Goal: Task Accomplishment & Management: Use online tool/utility

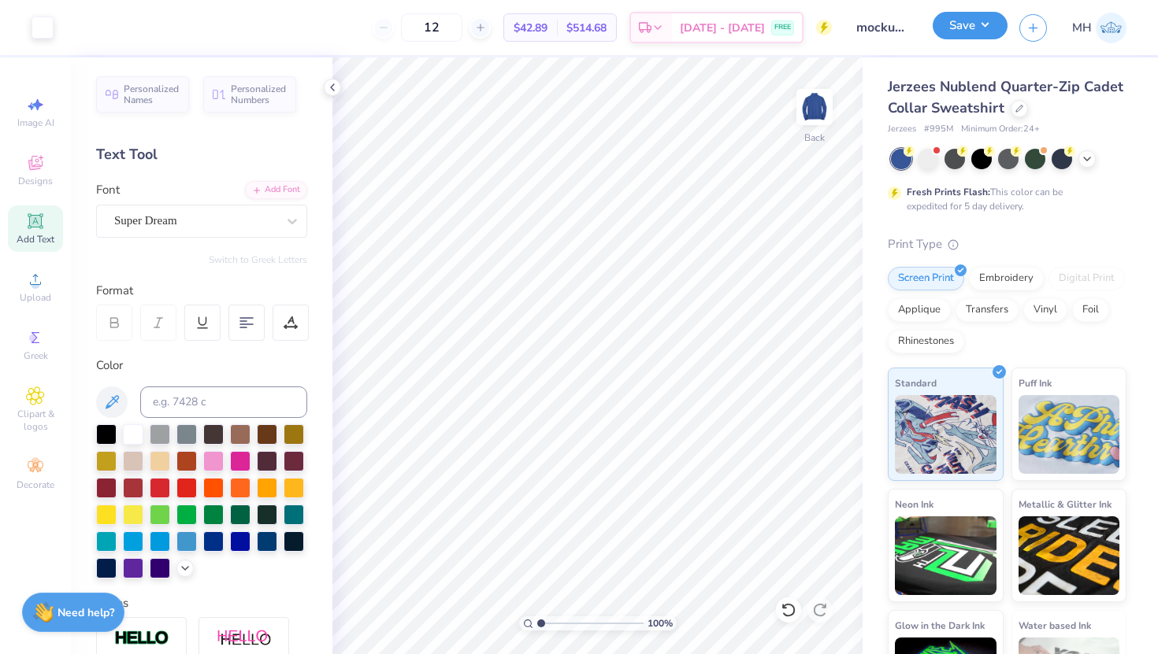
click at [953, 24] on button "Save" at bounding box center [969, 26] width 75 height 28
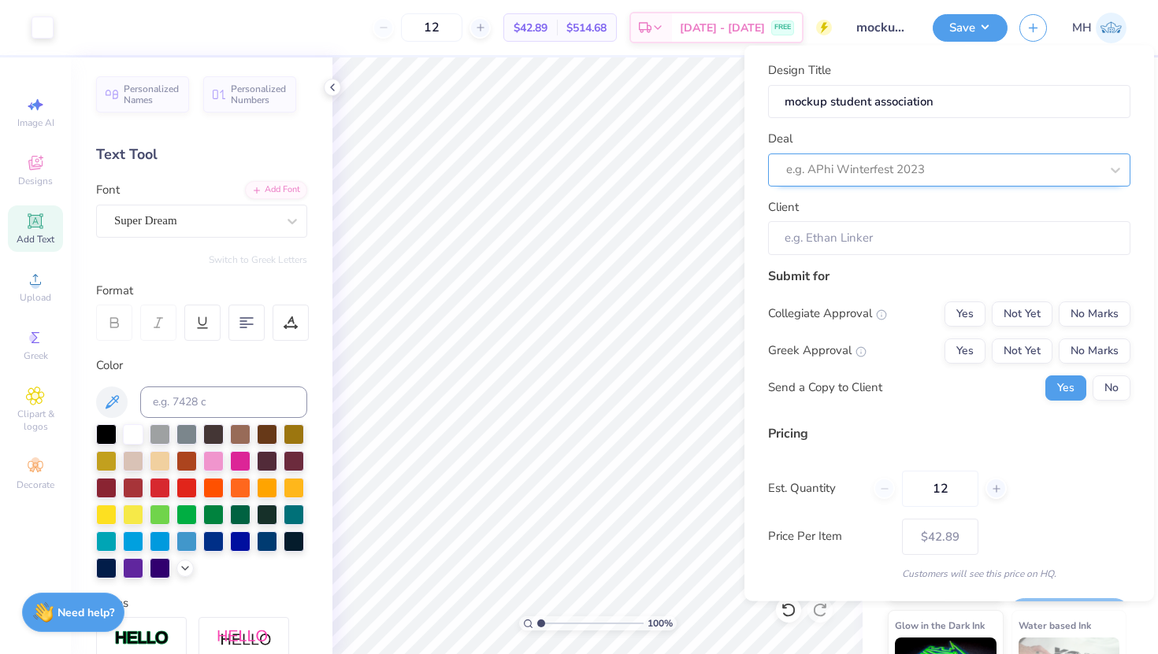
click at [910, 159] on div at bounding box center [942, 169] width 313 height 21
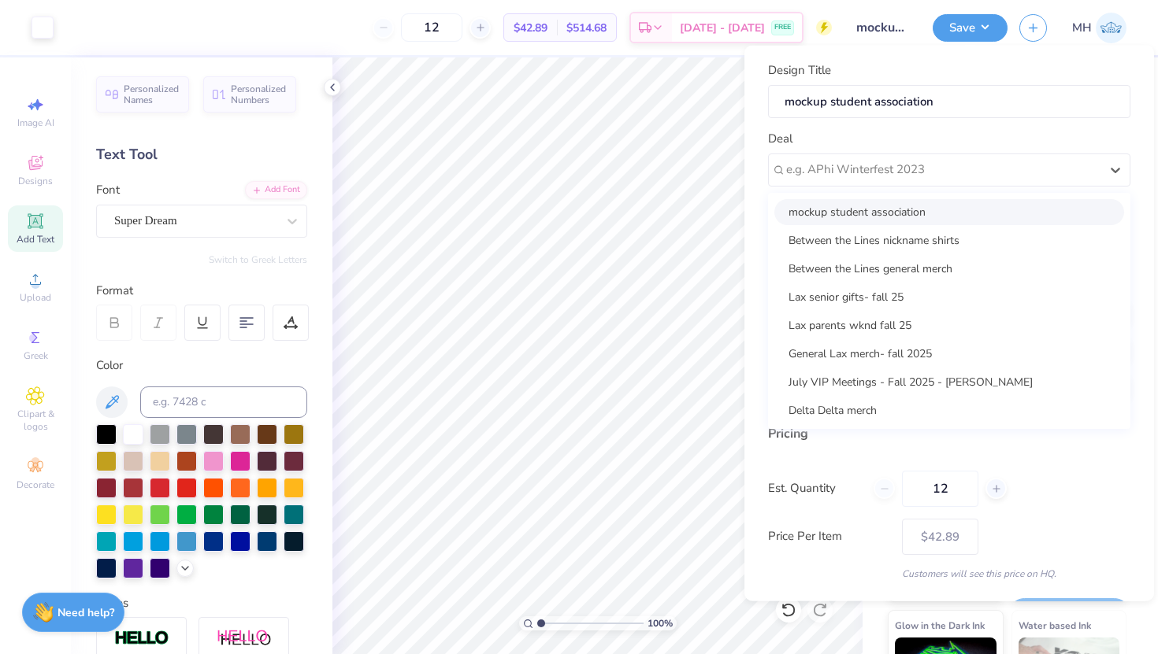
click at [885, 213] on div "mockup student association" at bounding box center [949, 211] width 350 height 26
type input "[PERSON_NAME]"
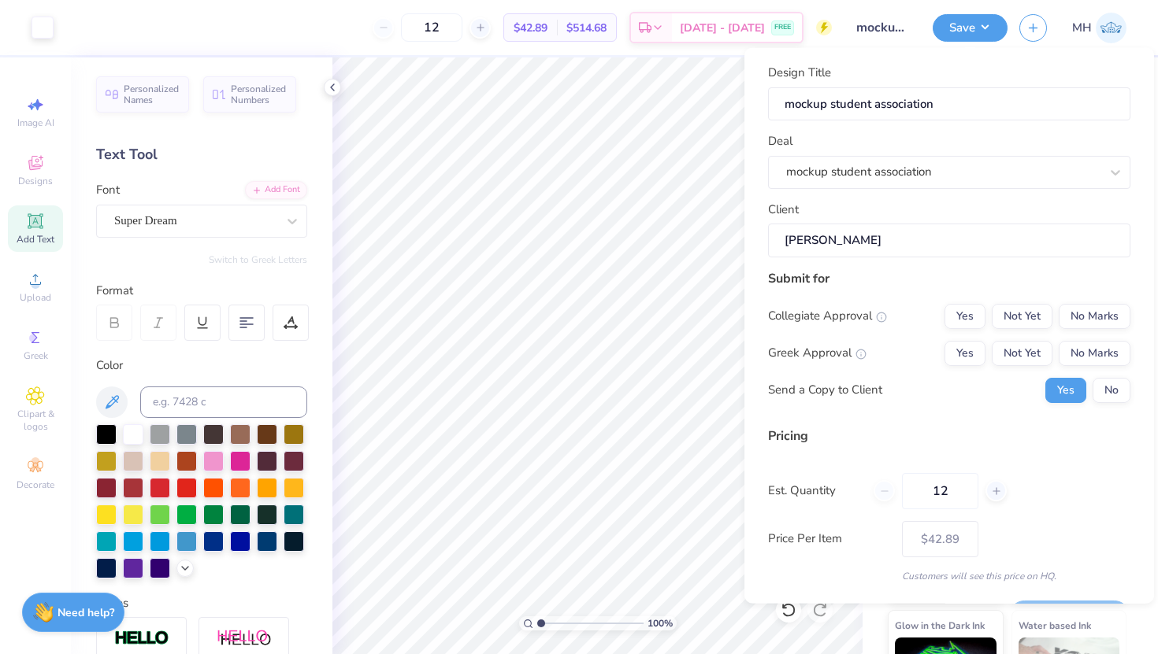
scroll to position [13, 0]
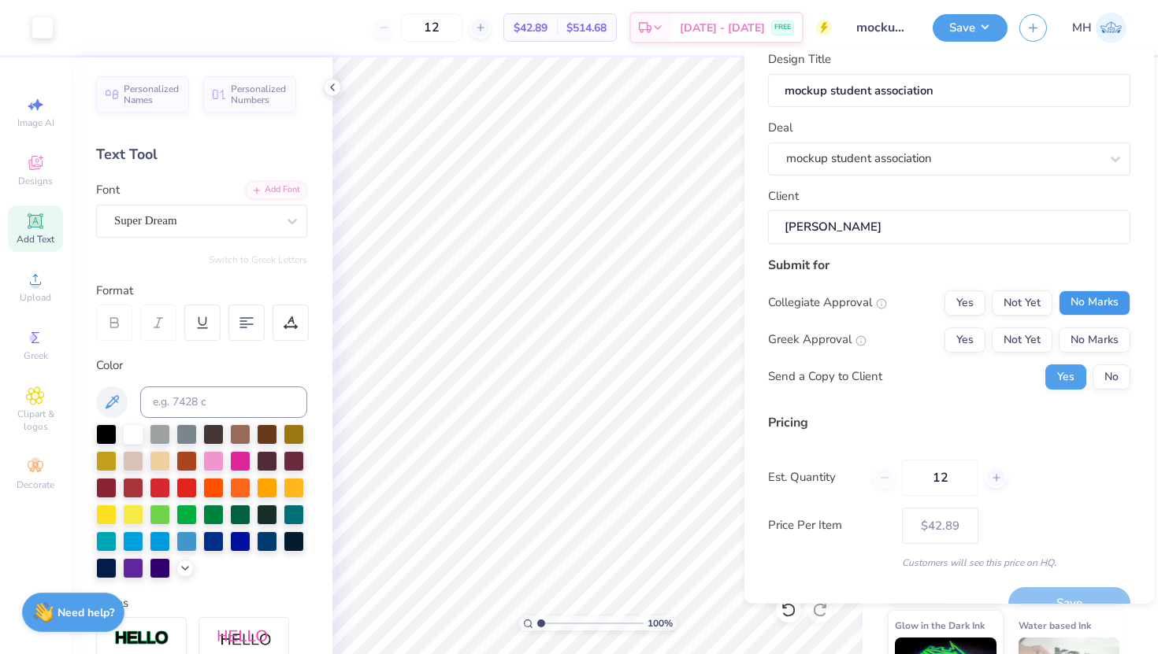
click at [1114, 304] on button "No Marks" at bounding box center [1094, 302] width 72 height 25
click at [1101, 337] on button "No Marks" at bounding box center [1094, 339] width 72 height 25
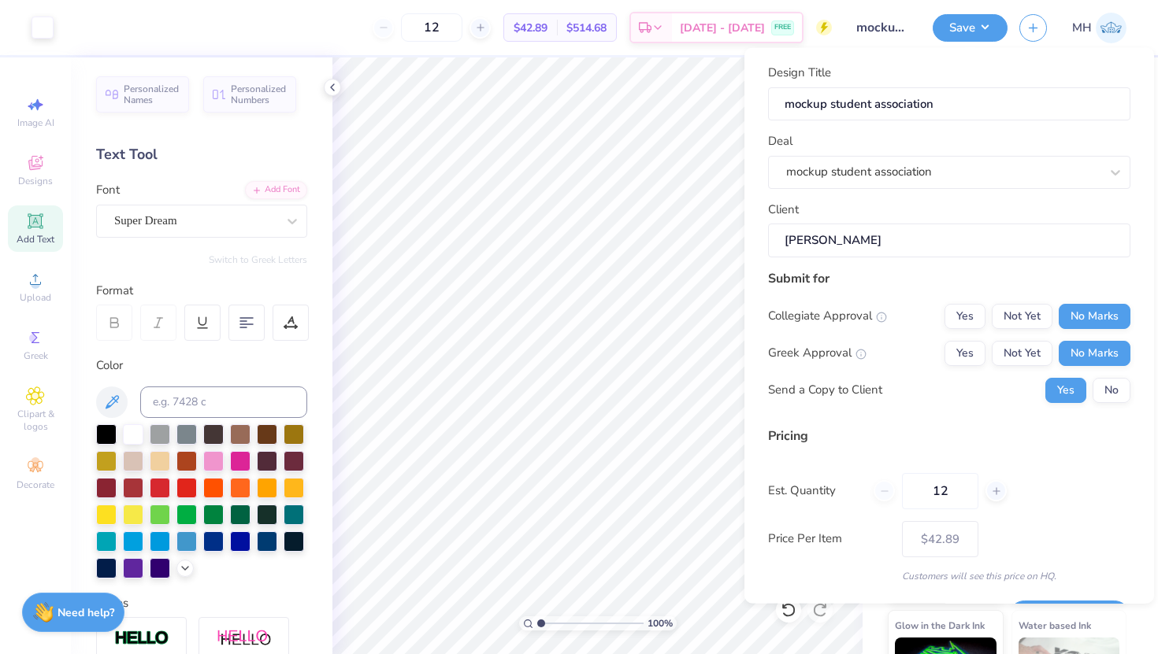
scroll to position [44, 0]
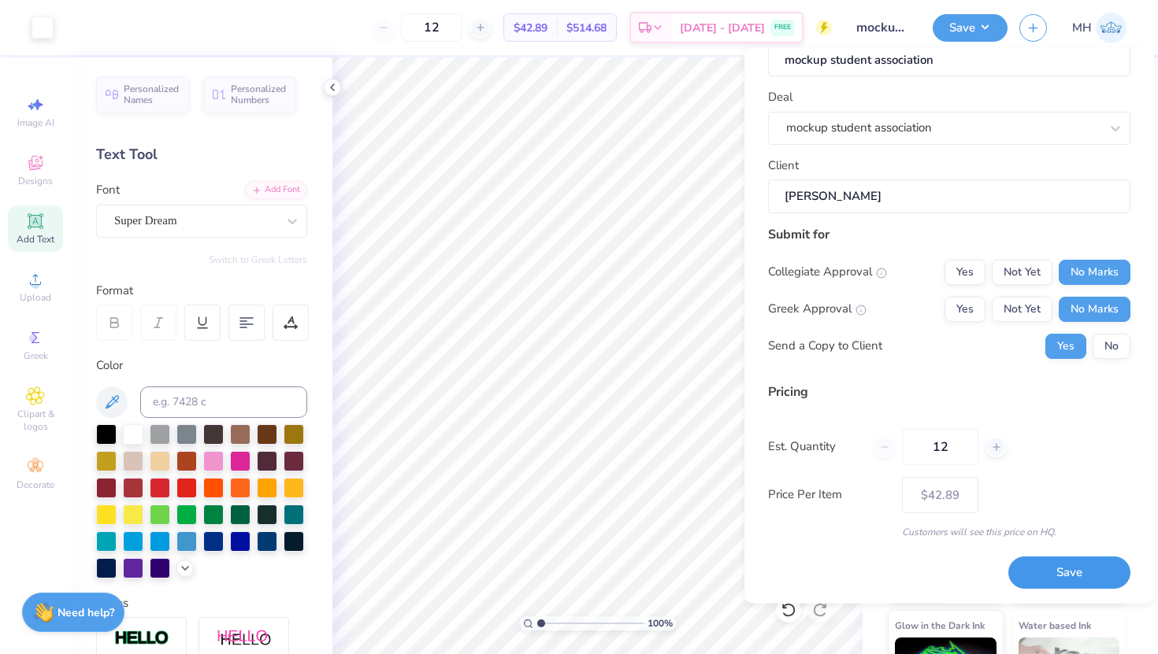
click at [1073, 574] on button "Save" at bounding box center [1069, 573] width 122 height 32
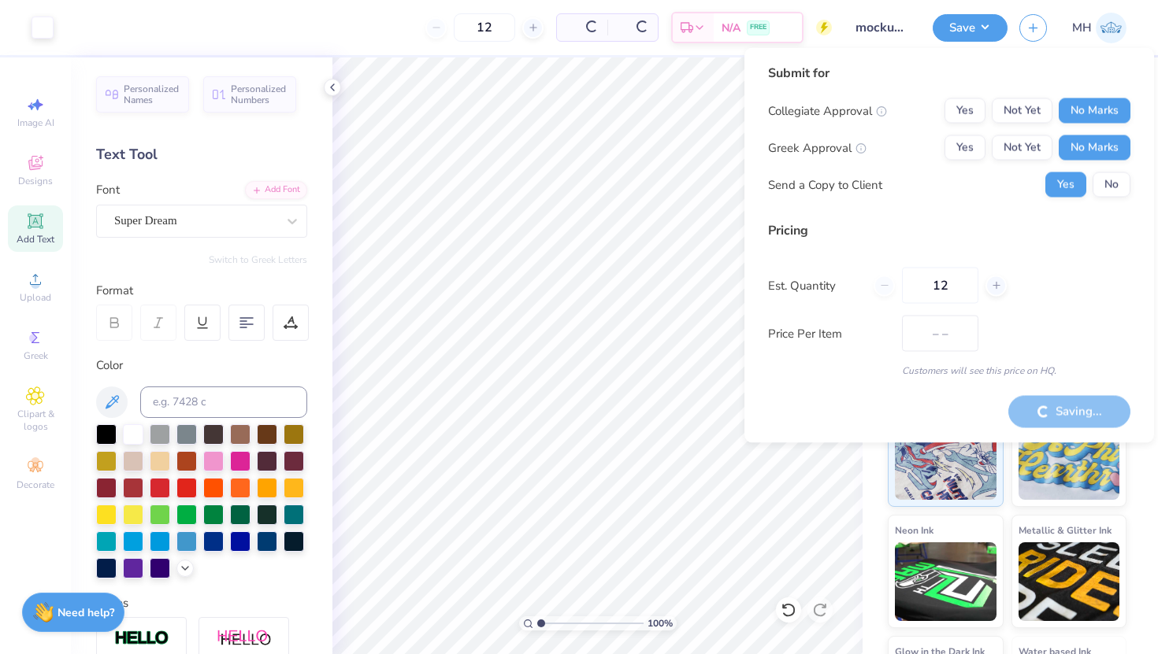
type input "$42.89"
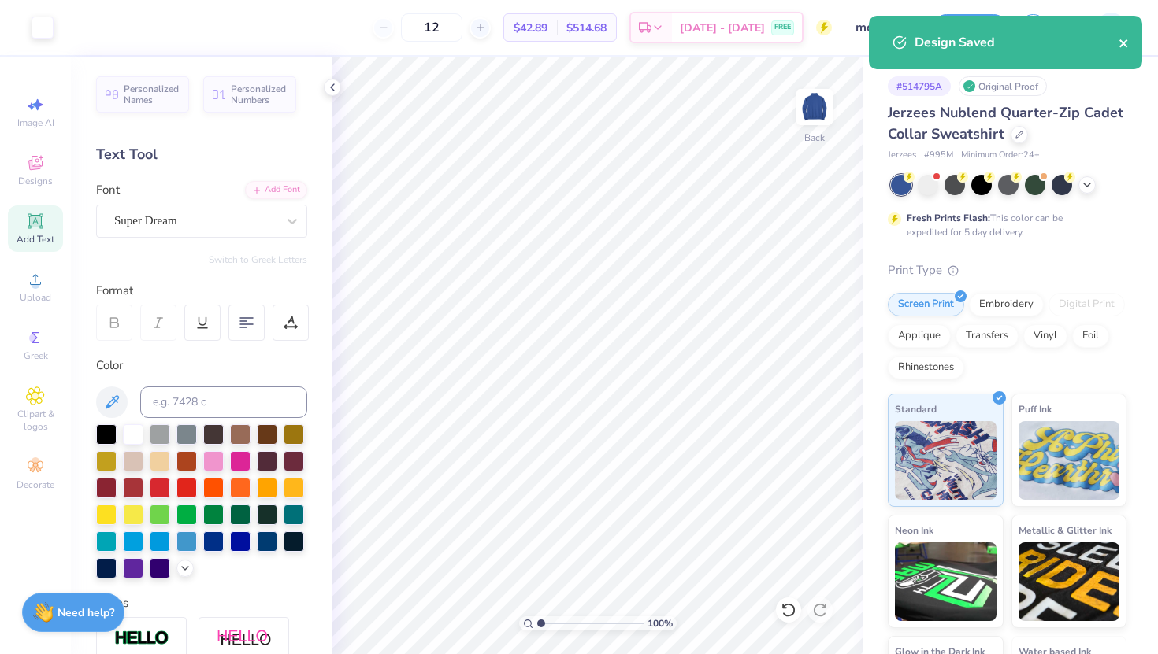
click at [1118, 50] on div "Design Saved" at bounding box center [1005, 43] width 273 height 54
click at [1125, 46] on icon "close" at bounding box center [1123, 43] width 8 height 8
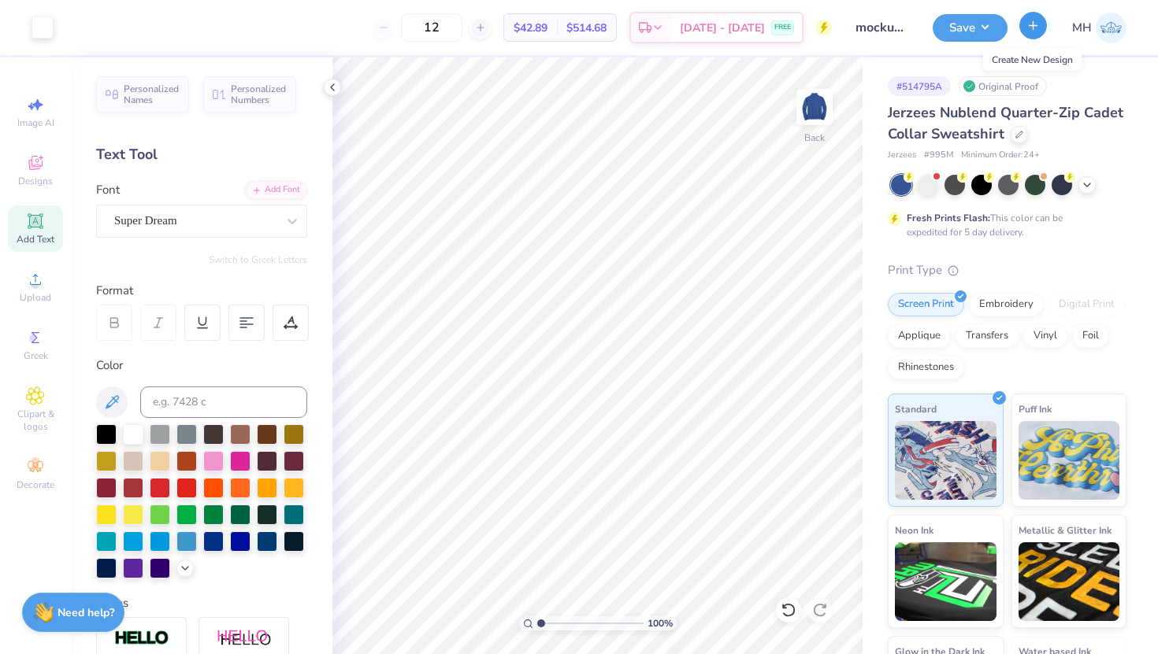
click at [1030, 28] on icon "button" at bounding box center [1032, 25] width 13 height 13
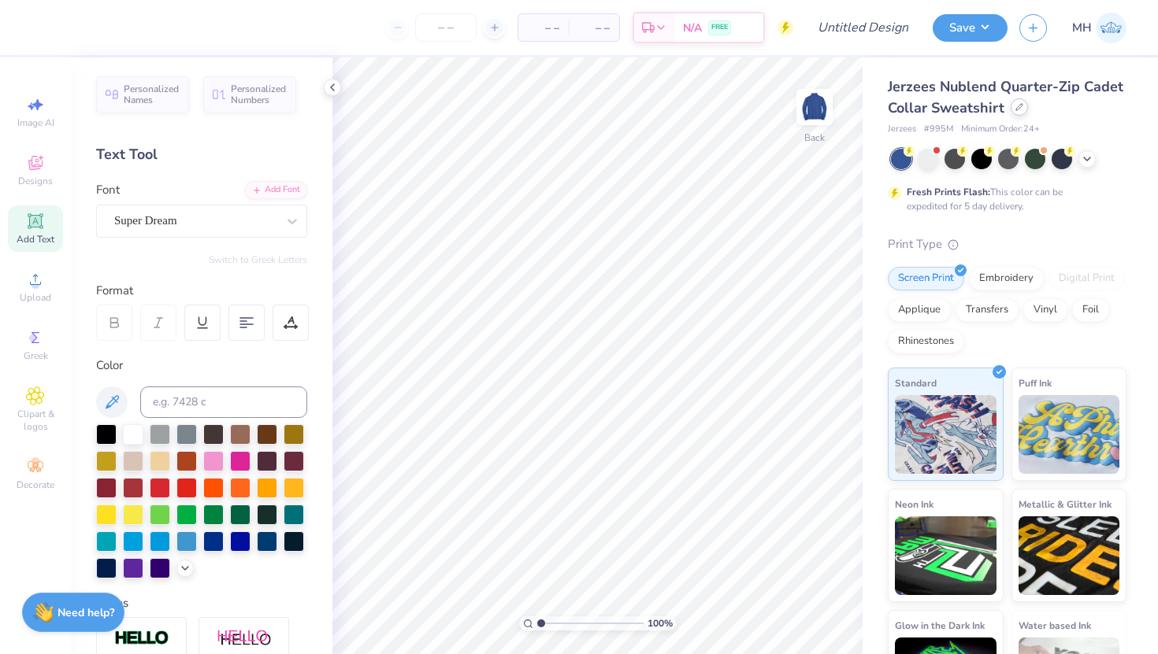
click at [1015, 107] on icon at bounding box center [1019, 107] width 8 height 8
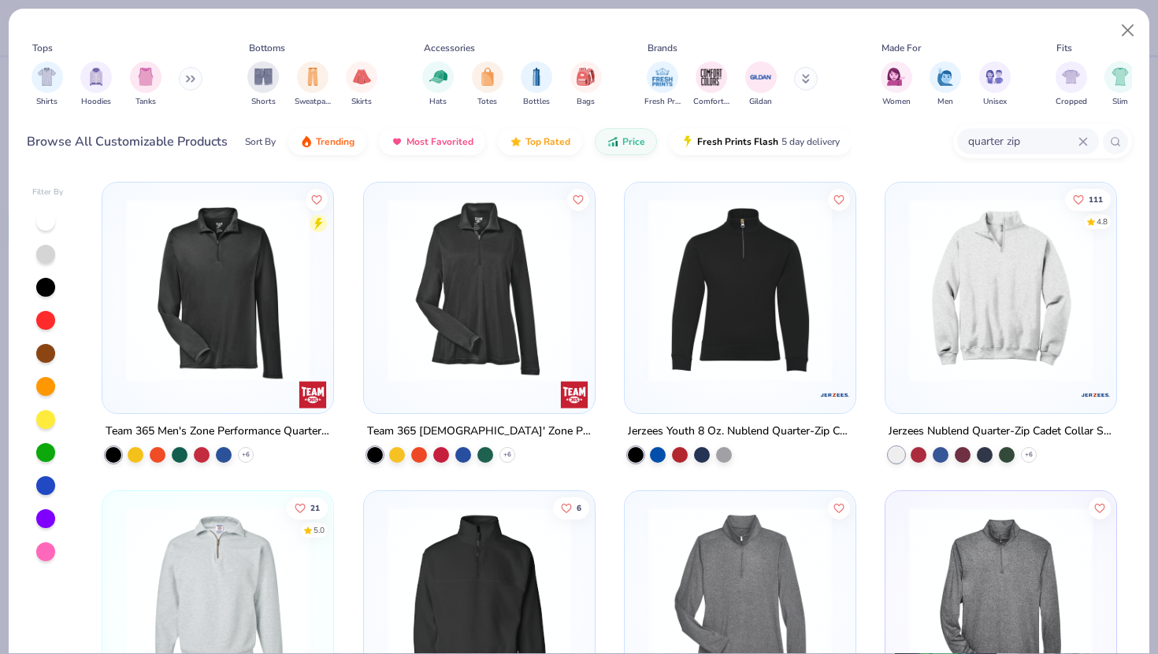
click at [1090, 137] on div "quarter zip" at bounding box center [1028, 141] width 142 height 26
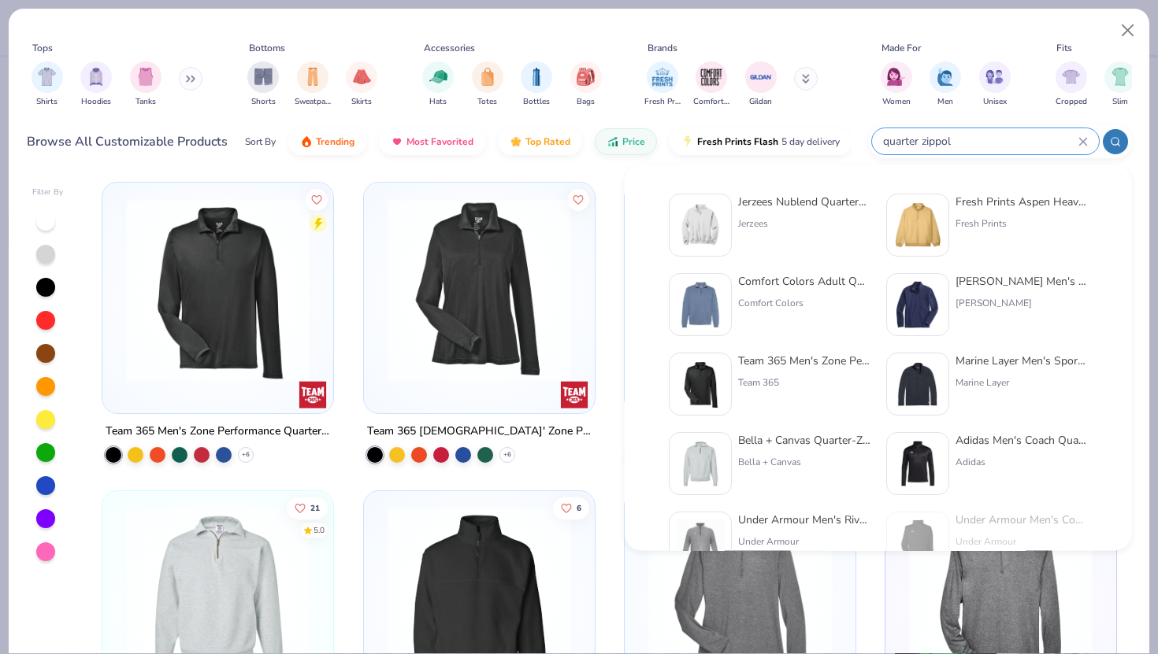
type input "quarter zippolo"
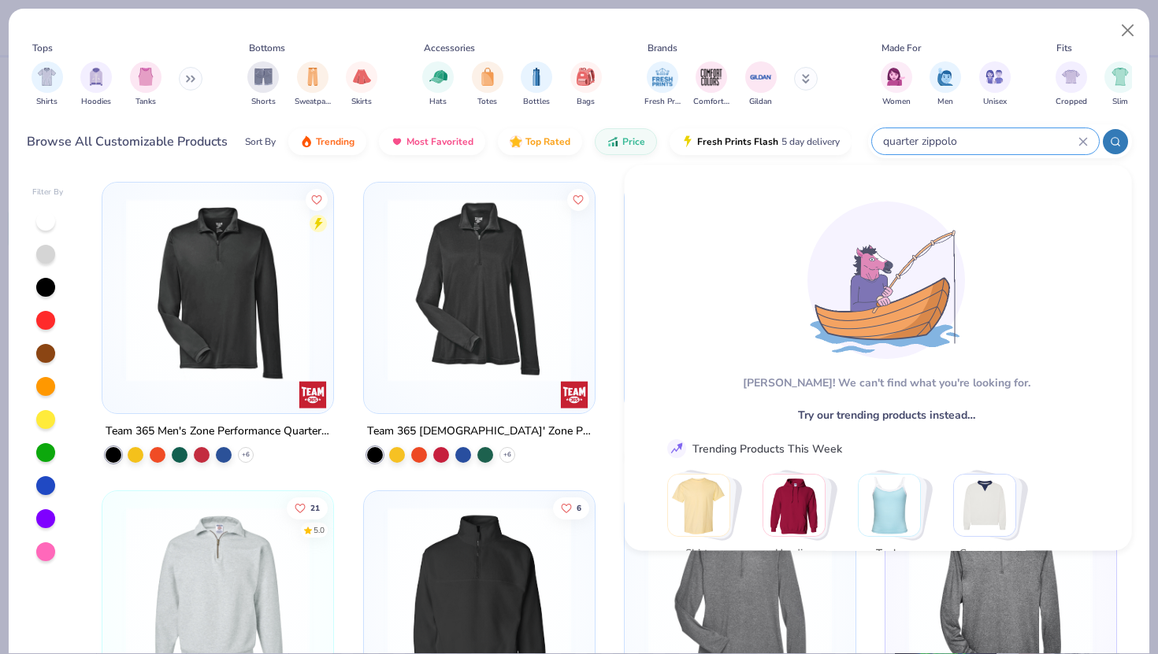
click at [1077, 139] on div "quarter zippolo" at bounding box center [985, 141] width 227 height 26
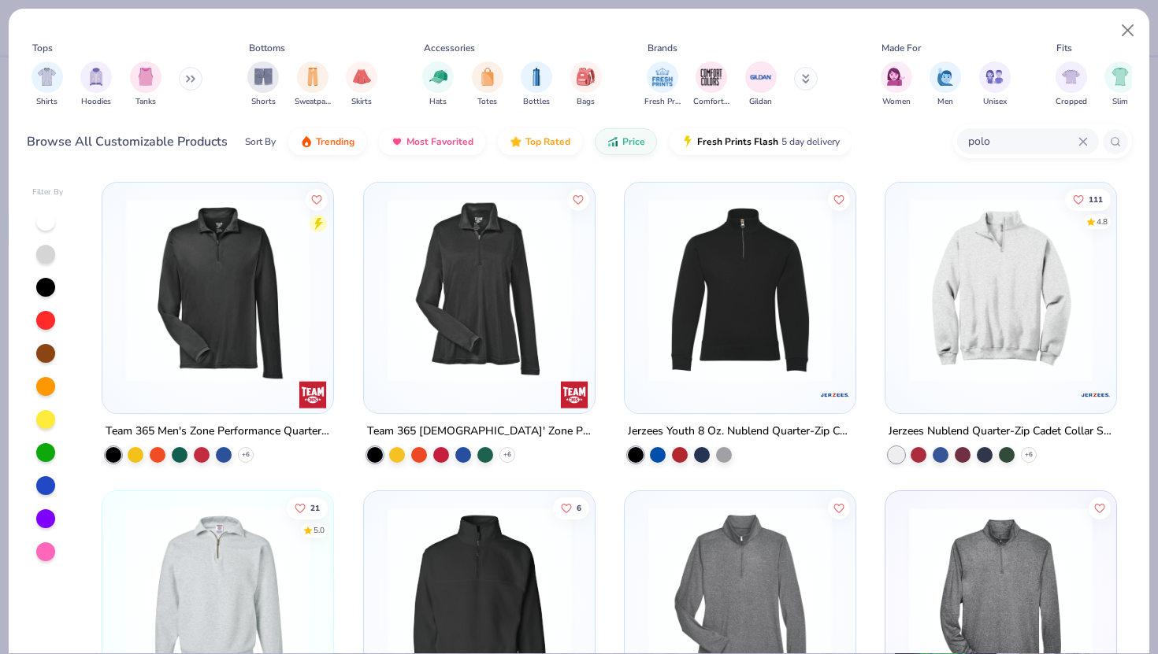
type input "polo"
click at [1110, 144] on icon at bounding box center [1115, 141] width 11 height 11
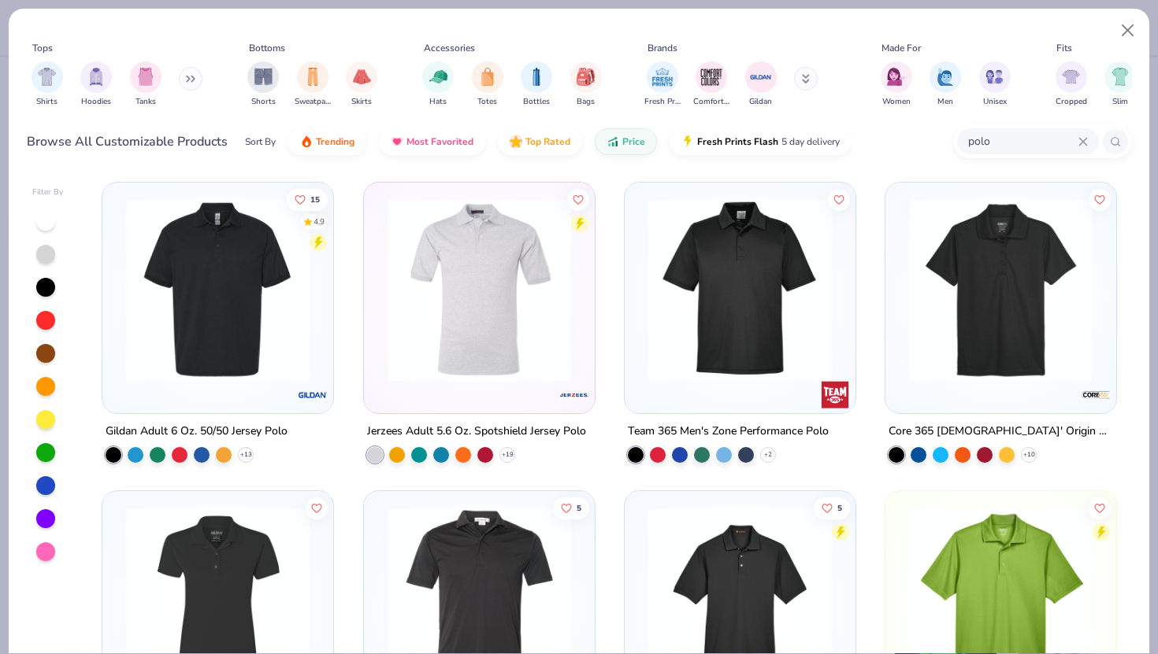
click at [379, 161] on div "Sort By Trending Most Favorited Top Rated Price Fresh Prints Flash 5 day delive…" at bounding box center [548, 142] width 606 height 44
click at [118, 306] on img at bounding box center [18, 290] width 199 height 184
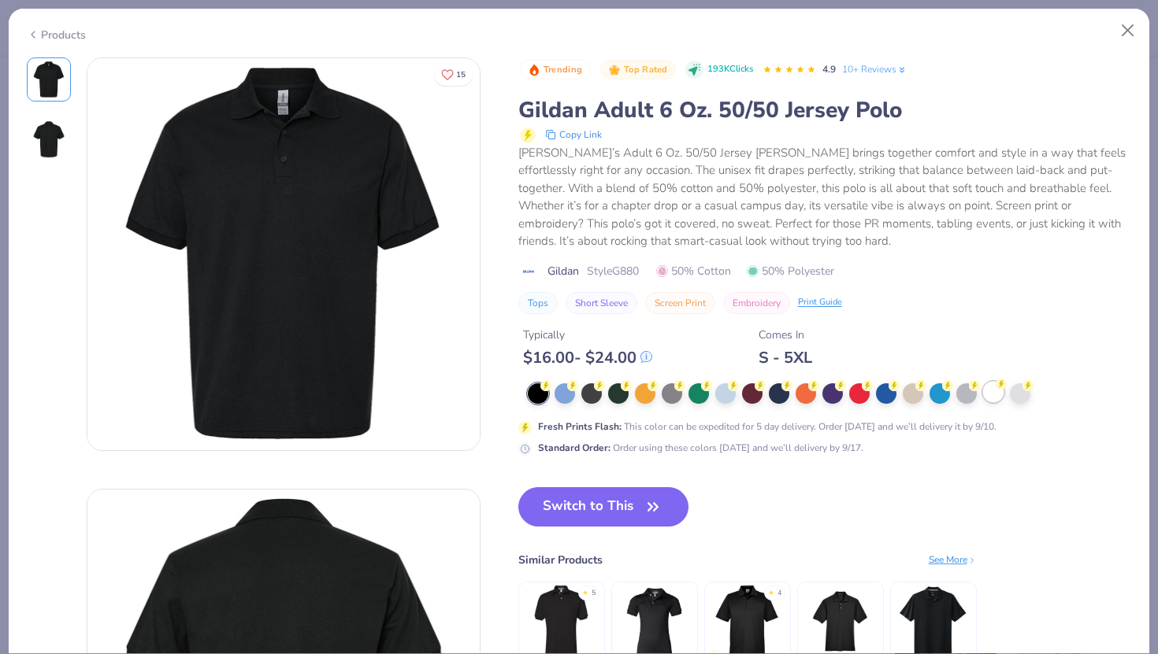
click at [995, 399] on div at bounding box center [993, 392] width 20 height 20
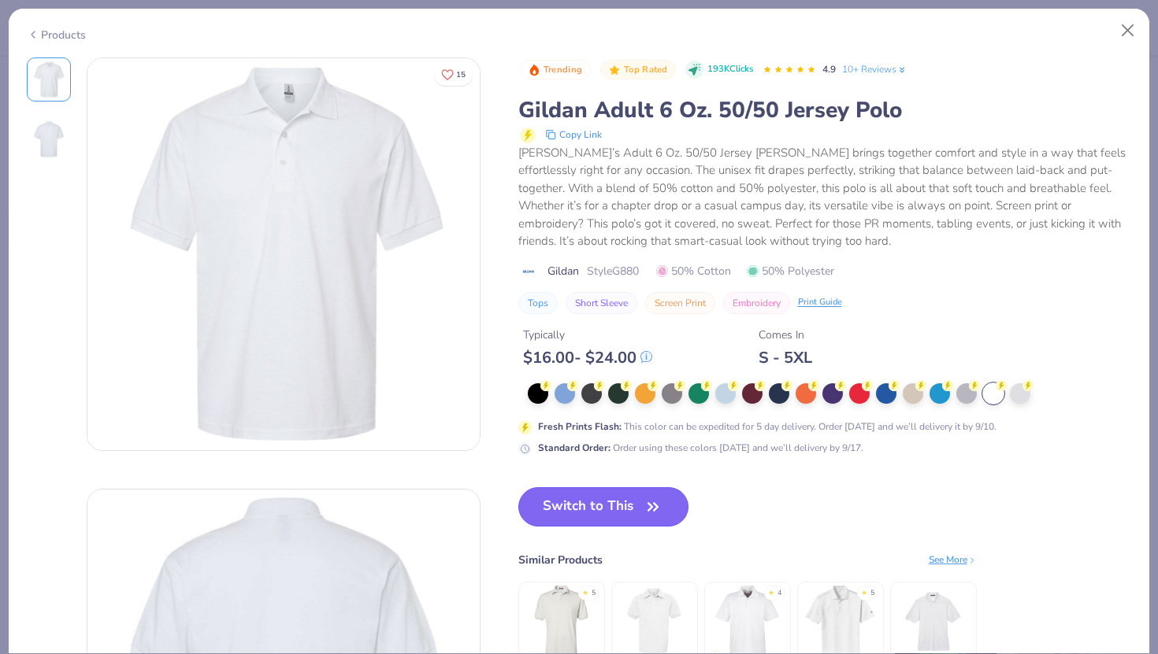
click at [569, 506] on button "Switch to This" at bounding box center [603, 506] width 171 height 39
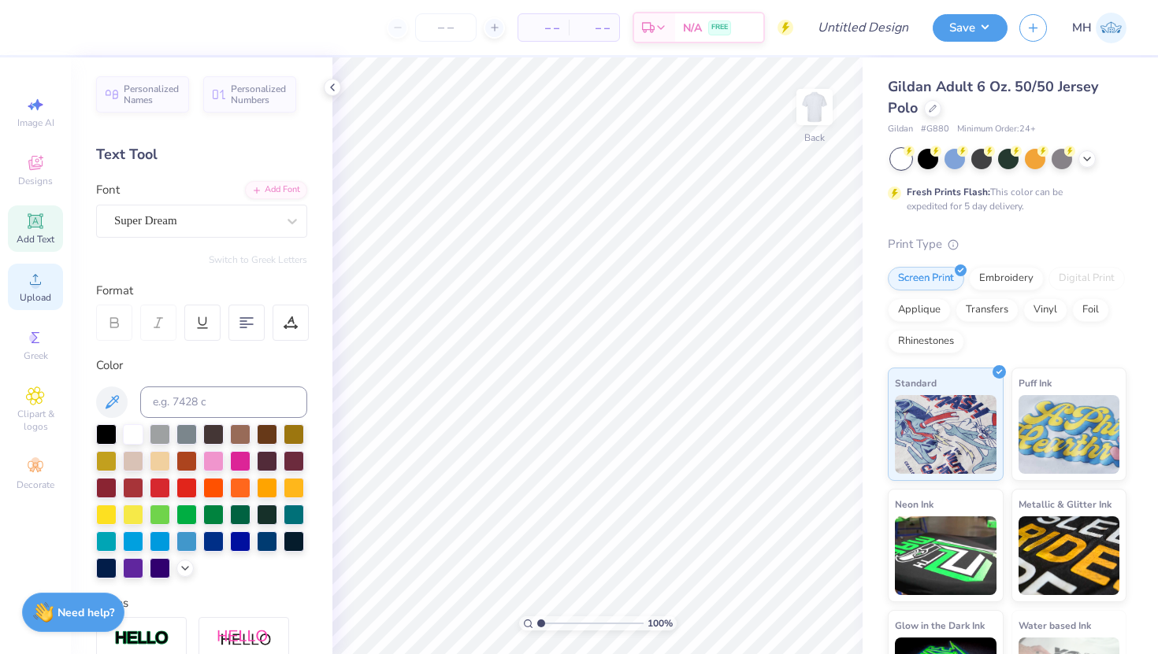
click at [43, 300] on span "Upload" at bounding box center [36, 297] width 32 height 13
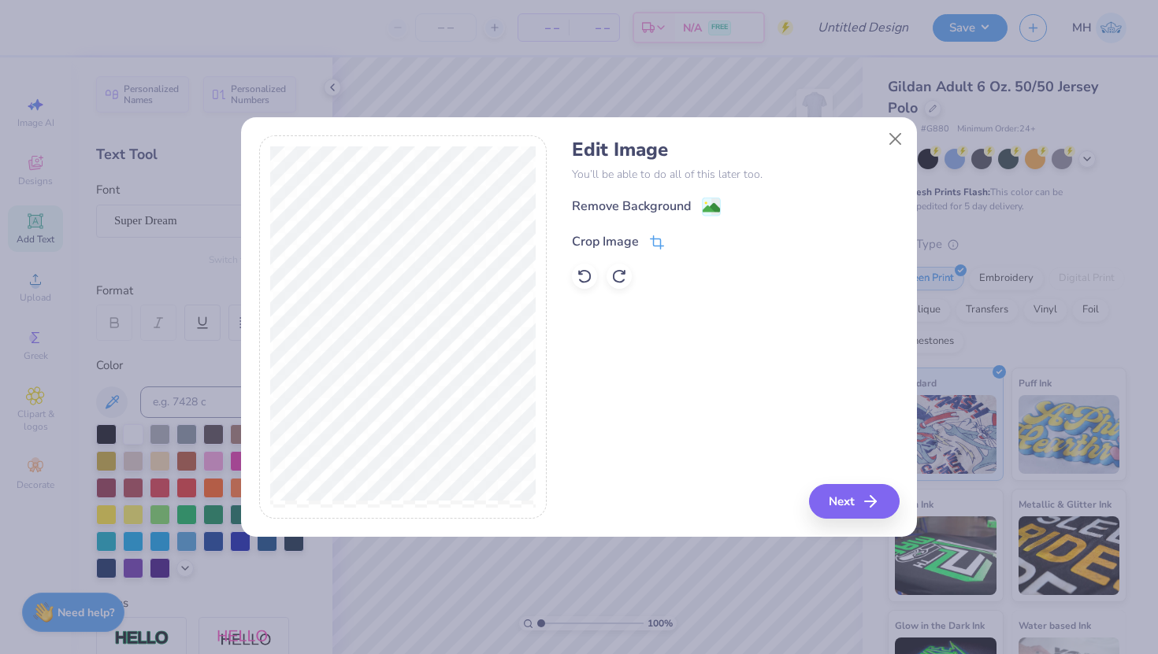
click at [654, 242] on icon at bounding box center [659, 241] width 10 height 10
click at [680, 239] on icon at bounding box center [683, 239] width 9 height 9
click at [710, 211] on image at bounding box center [710, 209] width 17 height 17
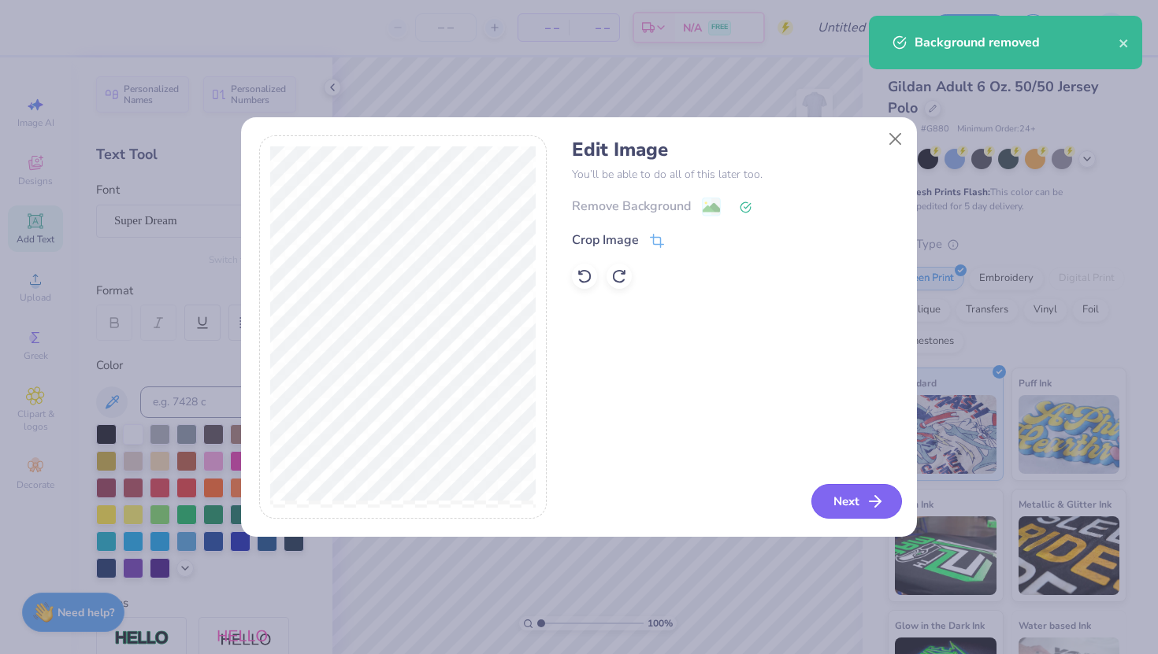
click at [868, 498] on icon "button" at bounding box center [875, 501] width 19 height 19
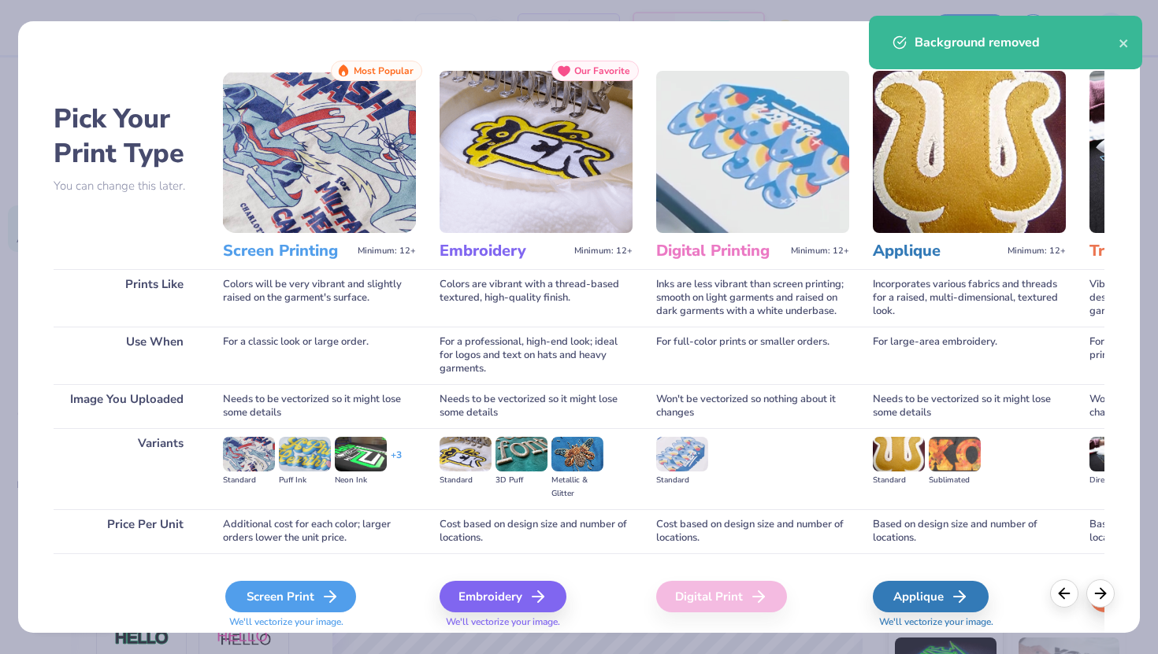
click at [286, 593] on div "Screen Print" at bounding box center [290, 597] width 131 height 32
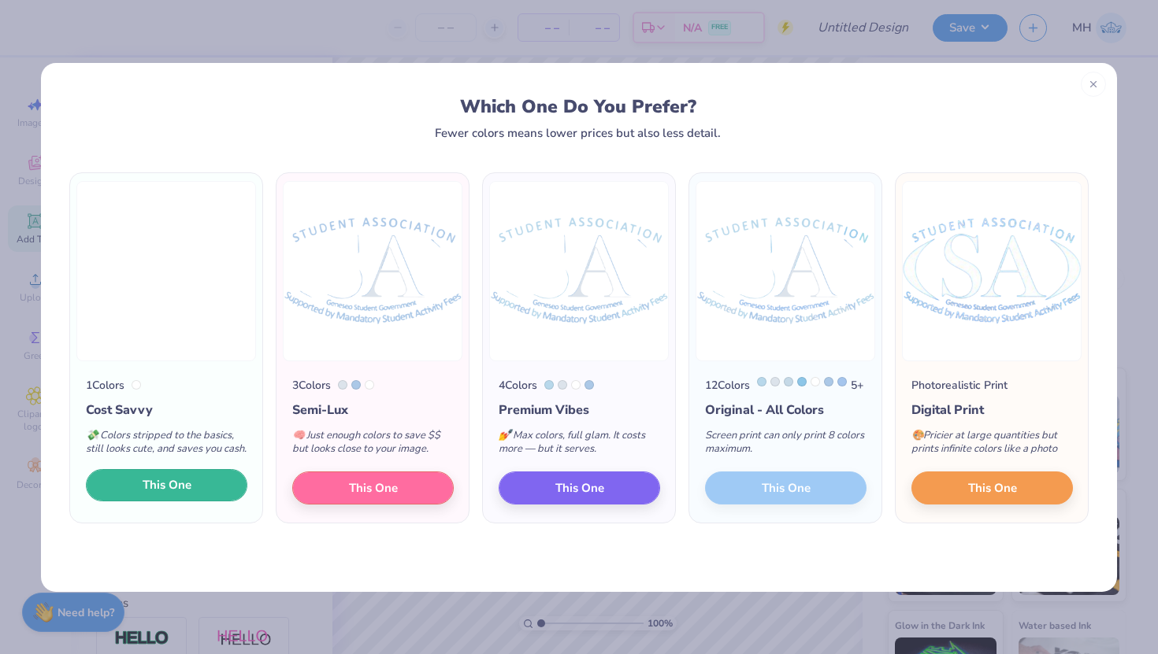
click at [203, 495] on button "This One" at bounding box center [166, 485] width 161 height 33
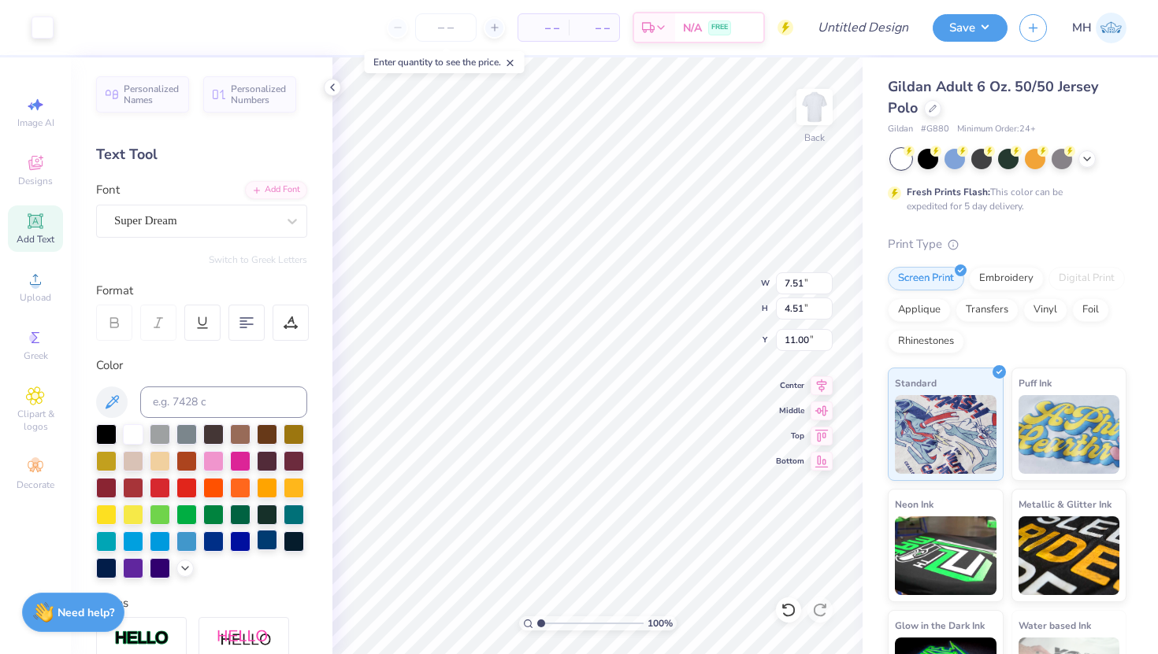
click at [268, 543] on div at bounding box center [267, 540] width 20 height 20
click at [44, 21] on div at bounding box center [43, 26] width 22 height 22
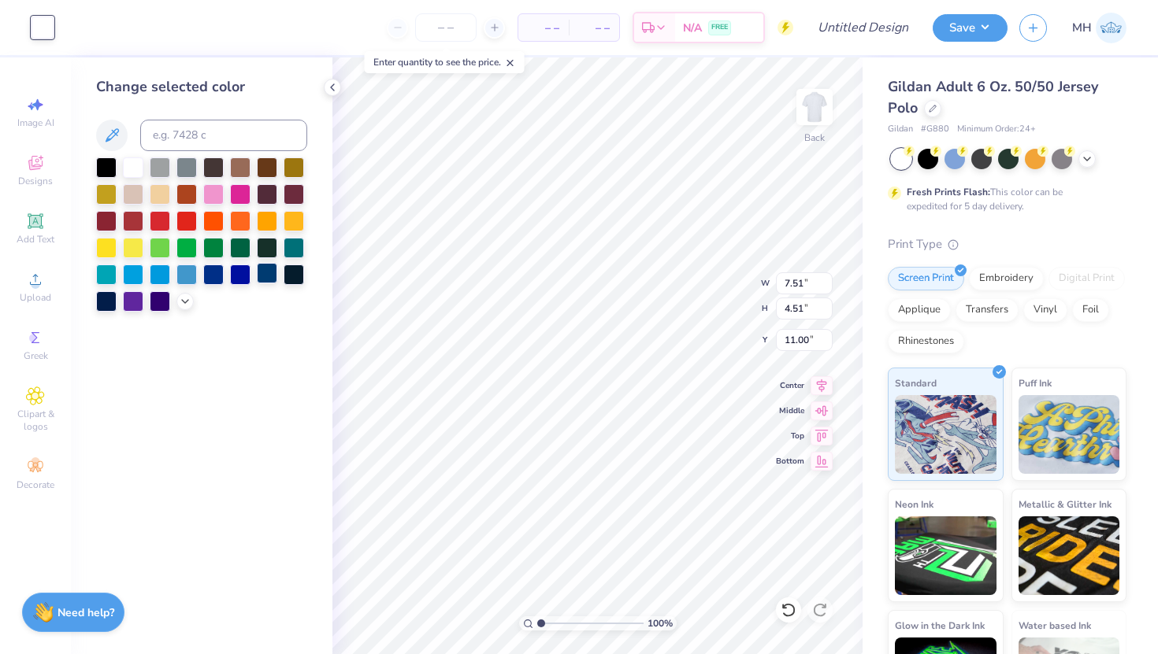
click at [262, 276] on div at bounding box center [267, 273] width 20 height 20
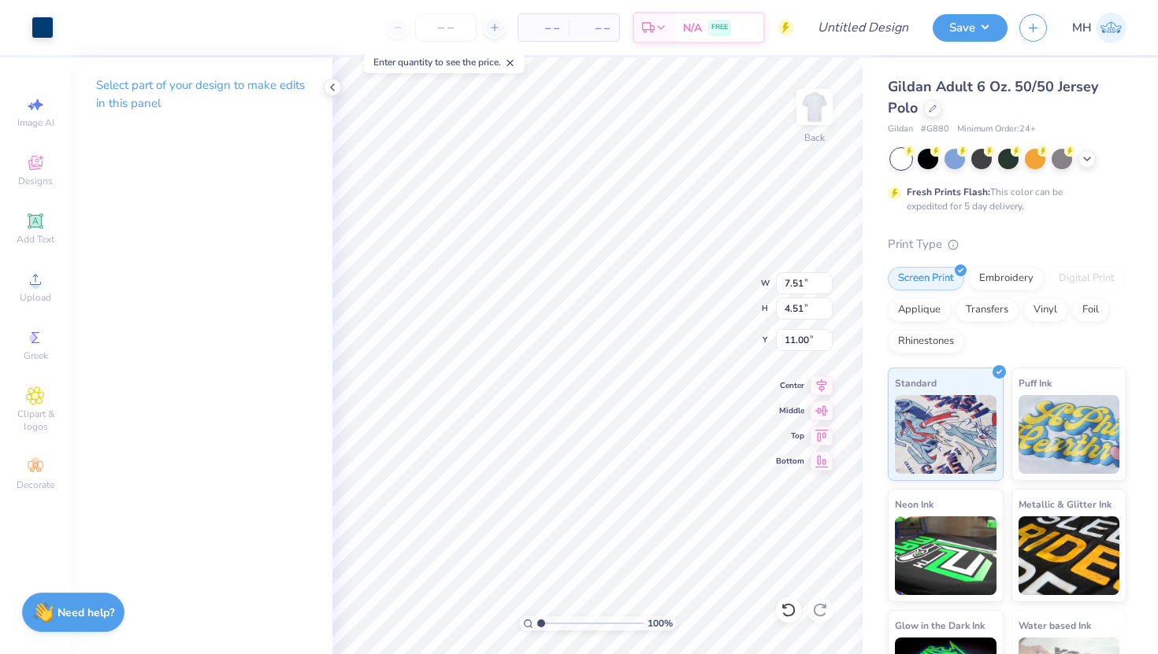
type input "4.44"
type input "2.67"
type input "3.00"
click at [877, 16] on input "Design Title" at bounding box center [881, 28] width 77 height 32
type input "m"
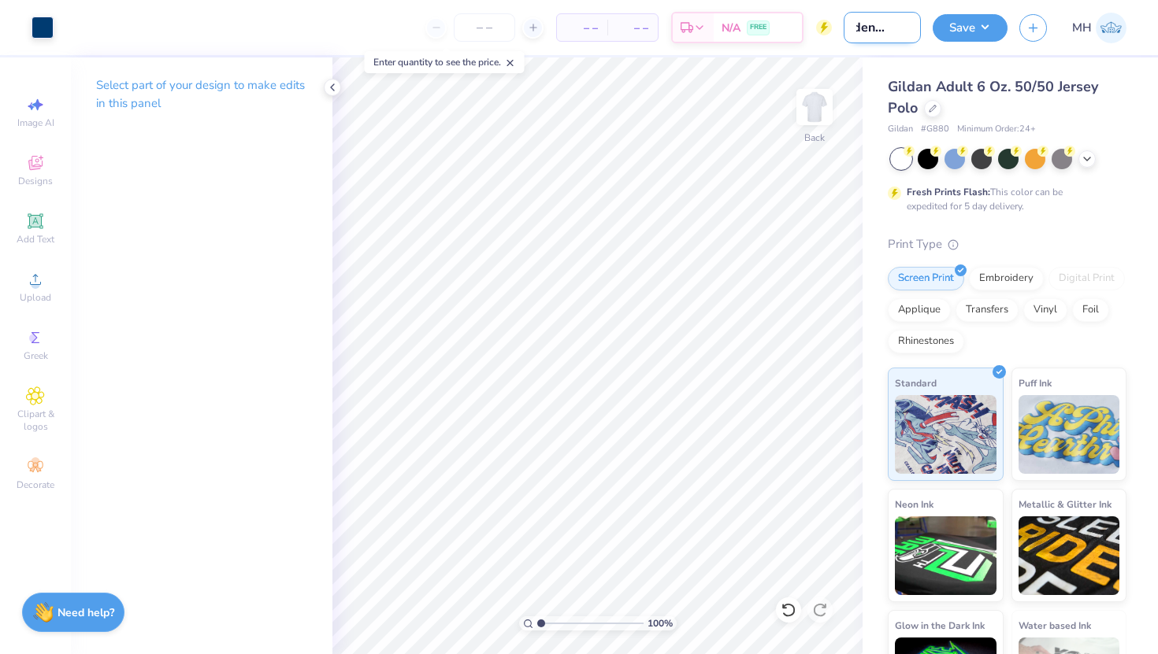
scroll to position [0, 32]
type input "student a polo"
click at [957, 27] on button "Save" at bounding box center [969, 26] width 75 height 28
type input "0"
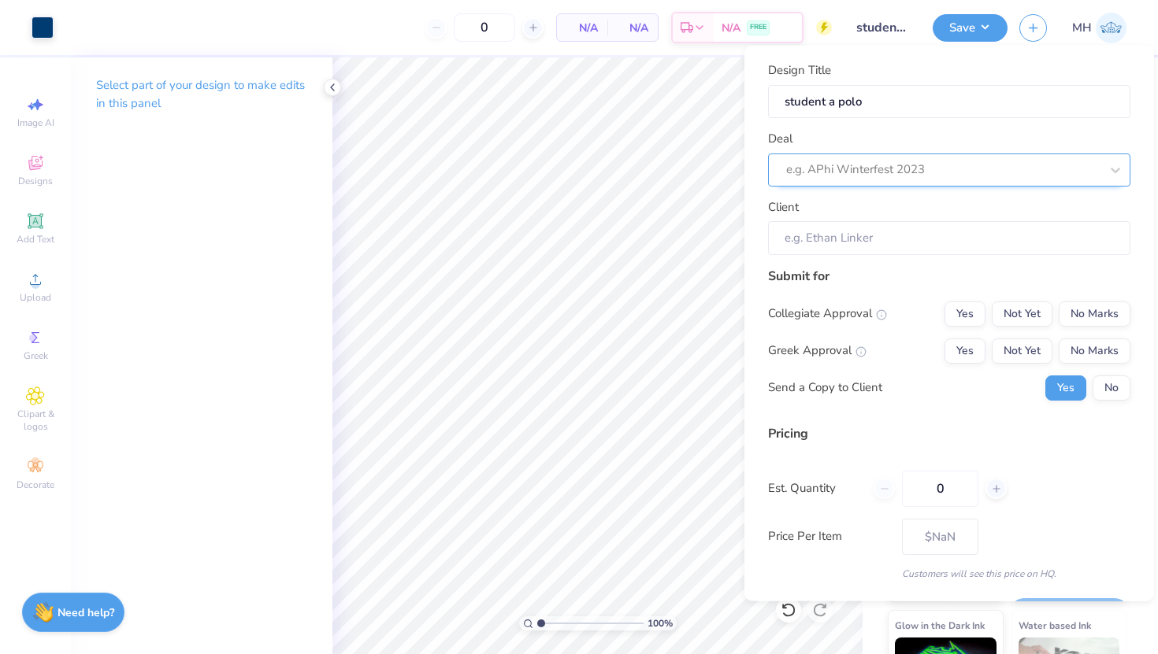
click at [902, 162] on div at bounding box center [942, 169] width 313 height 21
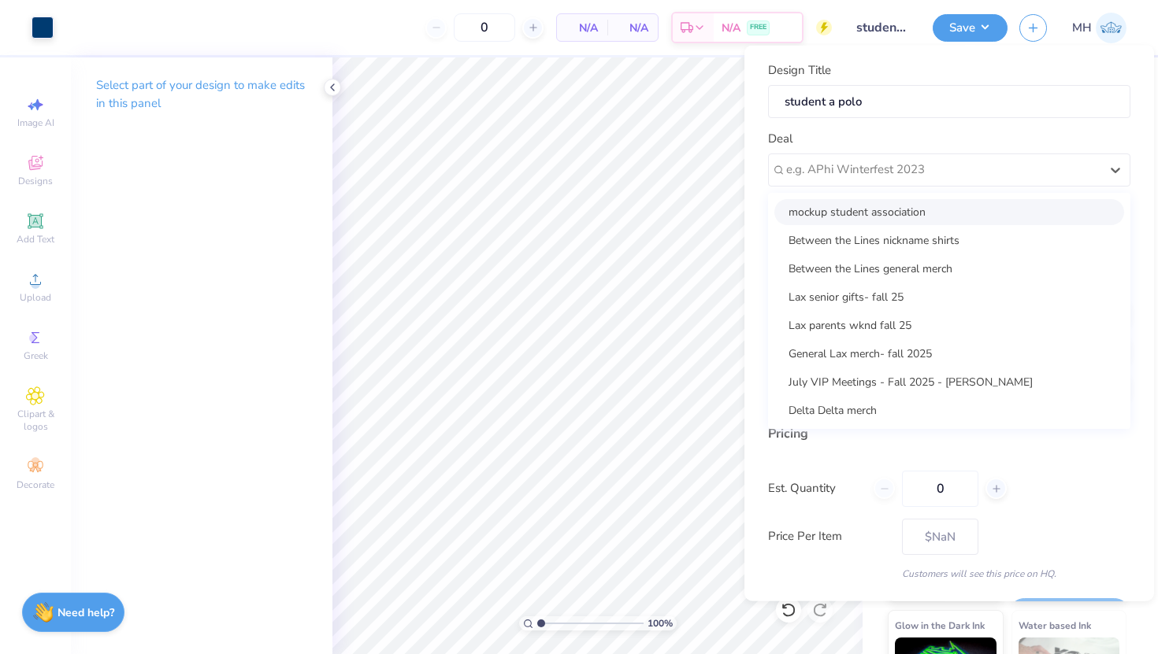
click at [869, 221] on div "mockup student association" at bounding box center [949, 211] width 350 height 26
type input "[PERSON_NAME]"
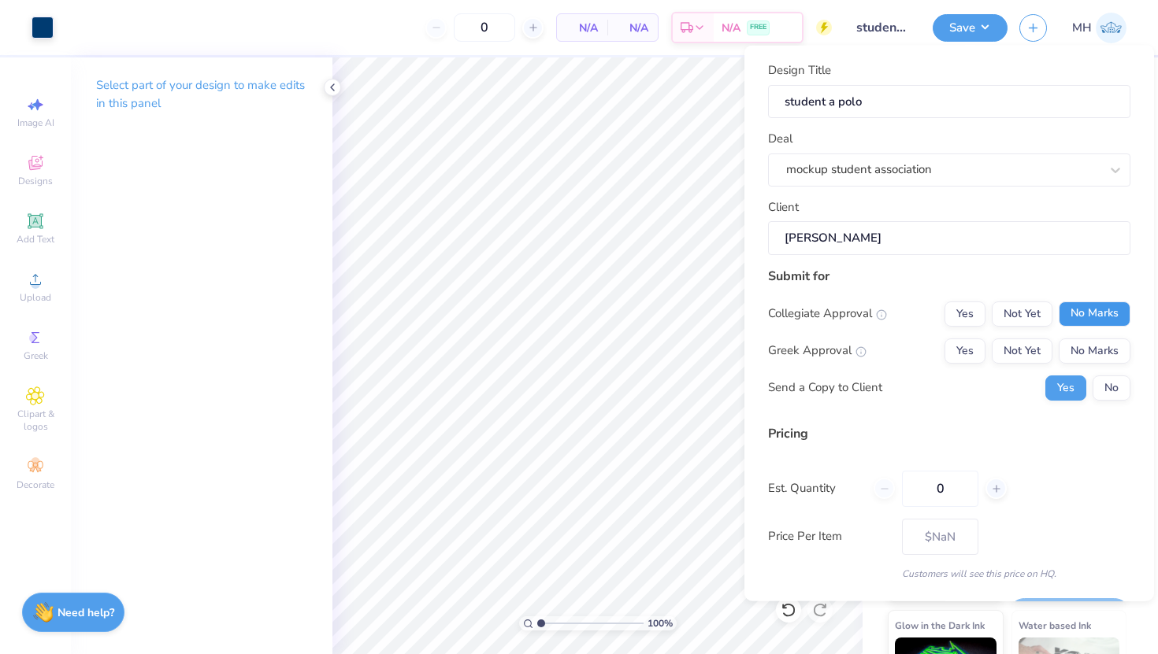
click at [1077, 312] on button "No Marks" at bounding box center [1094, 313] width 72 height 25
click at [1082, 354] on button "No Marks" at bounding box center [1094, 350] width 72 height 25
click at [959, 493] on input "0" at bounding box center [940, 488] width 76 height 36
type input "012"
type input "12"
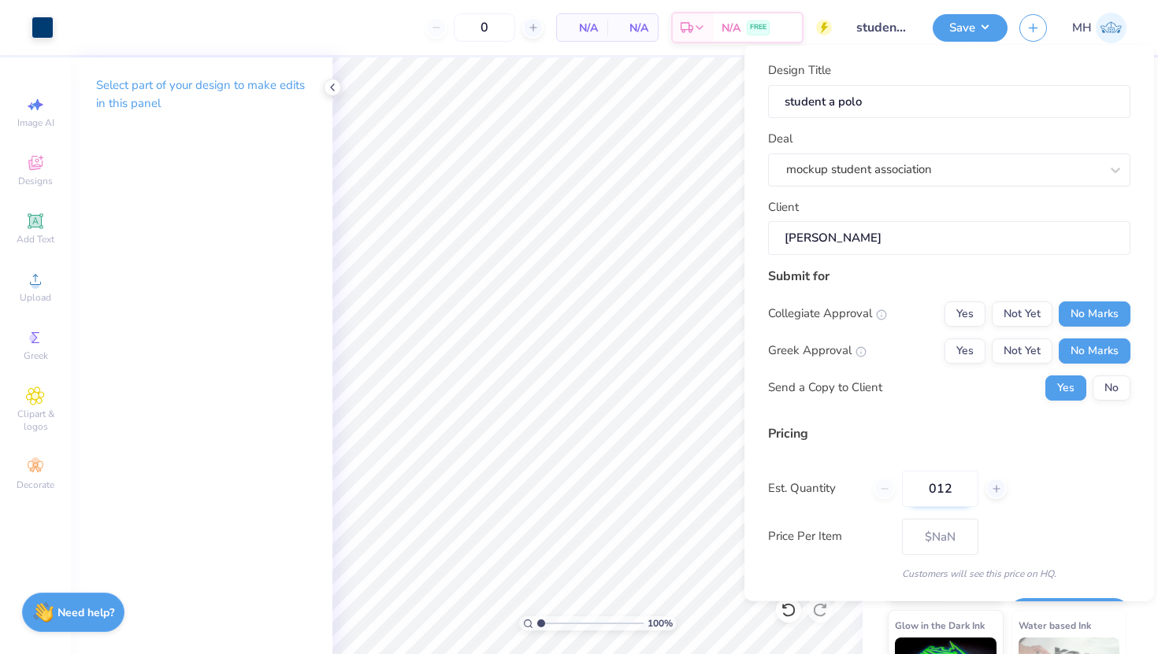
type input "– –"
type input "01"
type input "$24.15"
type input "0"
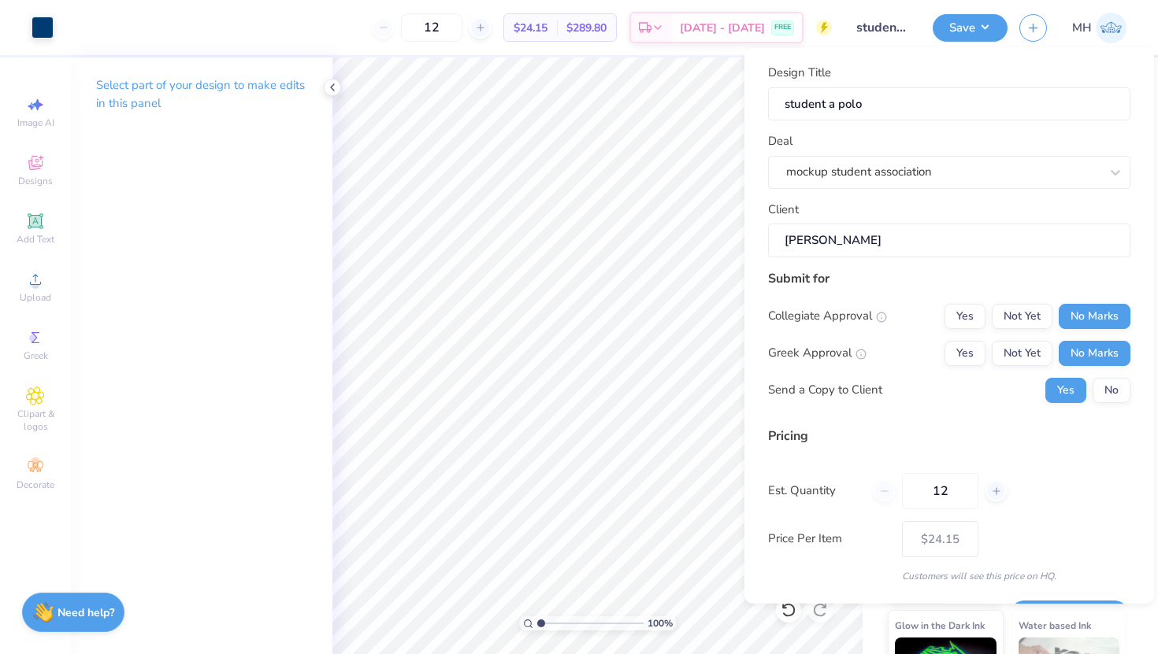
scroll to position [44, 0]
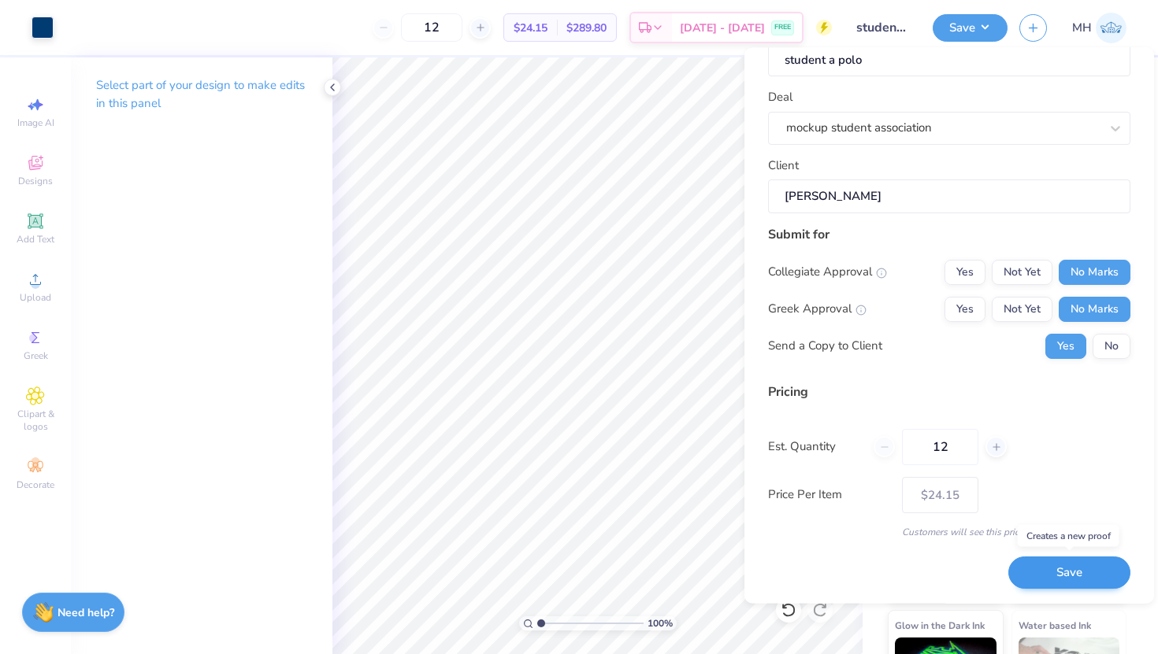
type input "12"
click at [1083, 569] on button "Save" at bounding box center [1069, 573] width 122 height 32
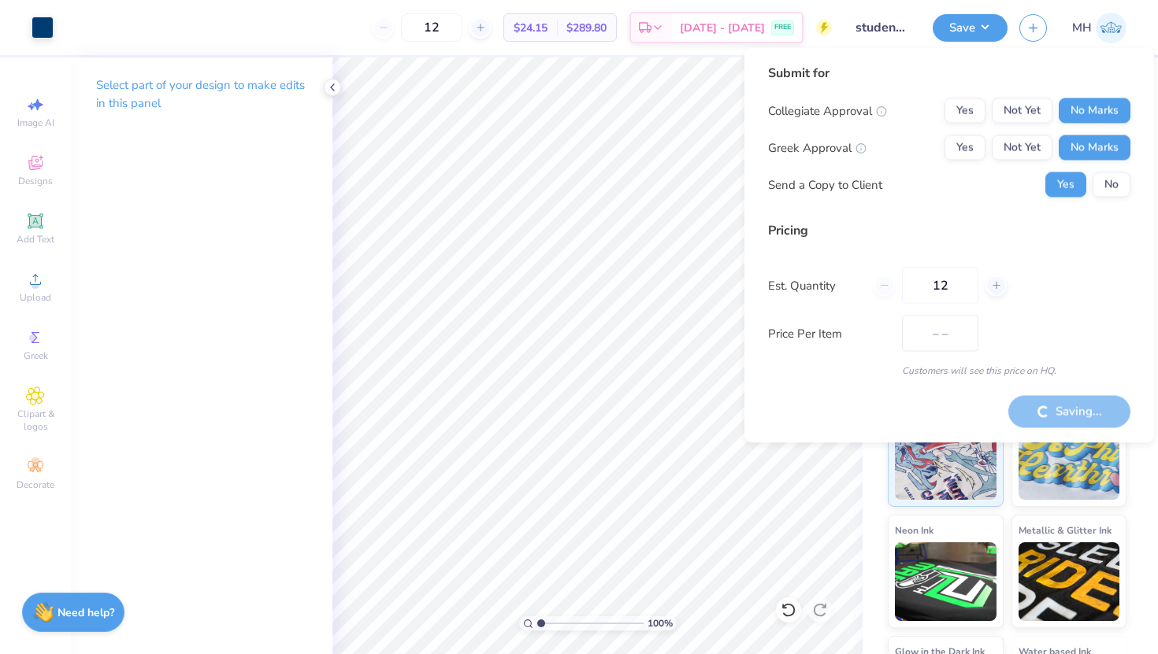
type input "$24.15"
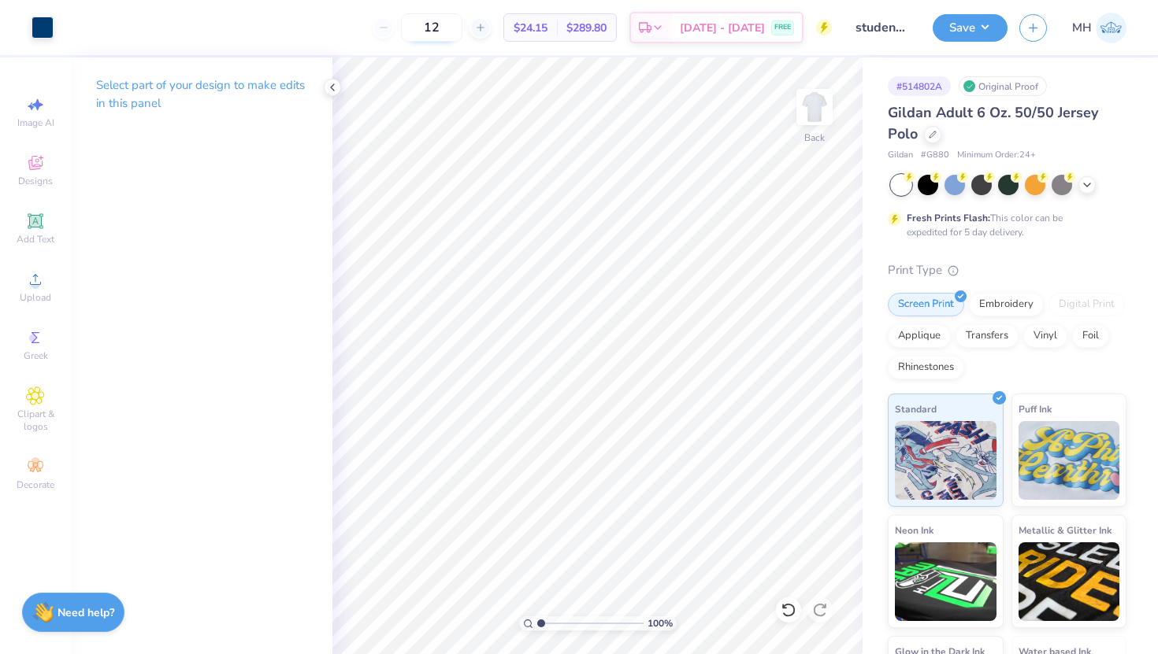
drag, startPoint x: 463, startPoint y: 24, endPoint x: 429, endPoint y: 24, distance: 33.9
click at [429, 24] on input "12" at bounding box center [431, 27] width 61 height 28
type input "24"
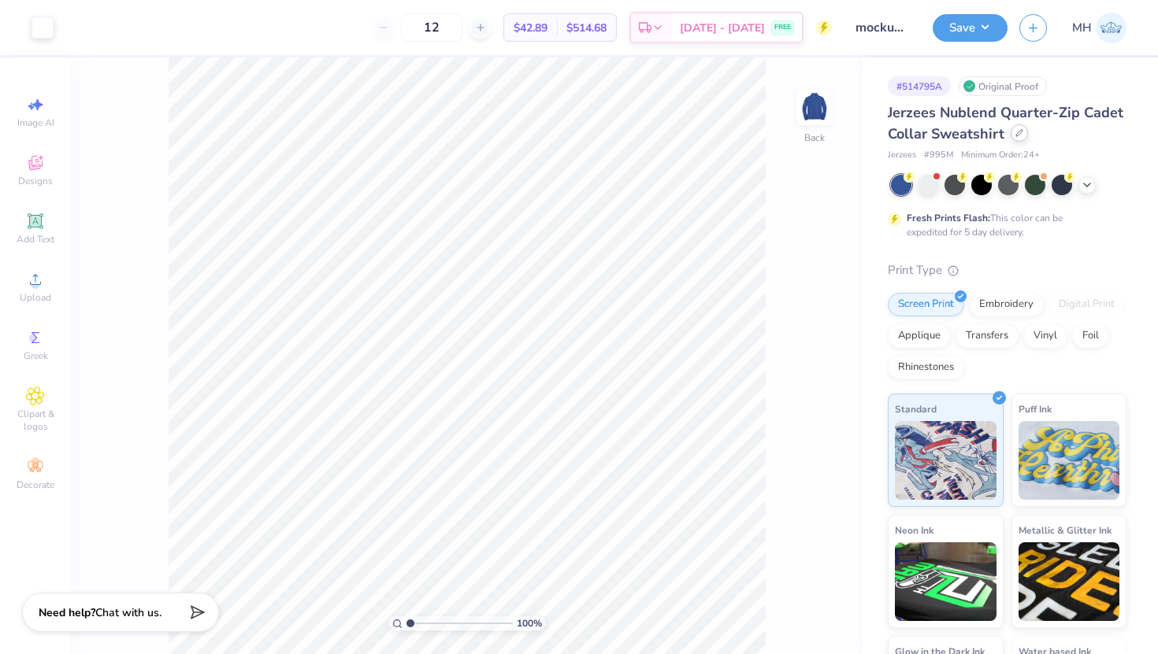
click at [1016, 135] on icon at bounding box center [1019, 133] width 6 height 6
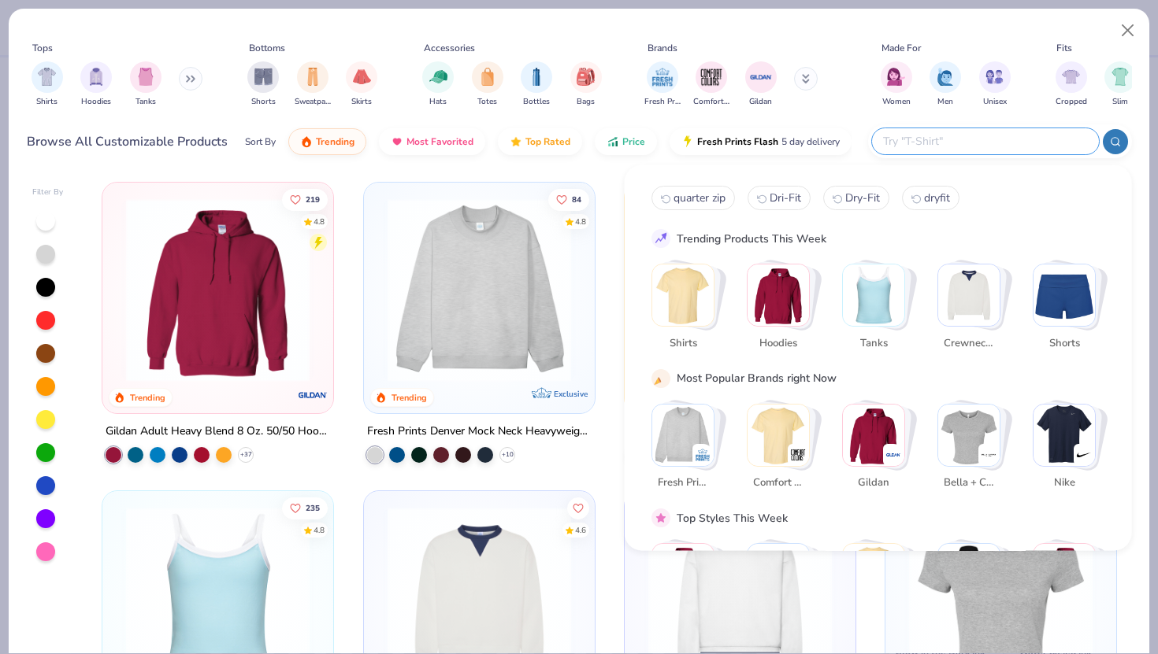
click at [1006, 149] on input "text" at bounding box center [984, 141] width 206 height 18
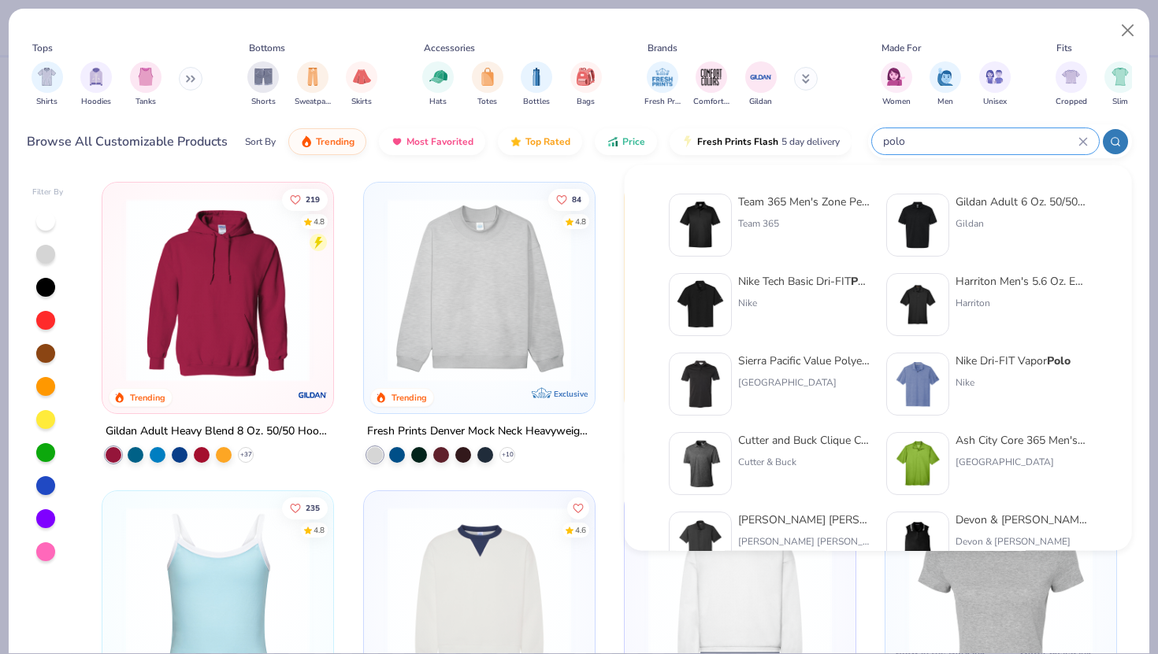
type input "polo"
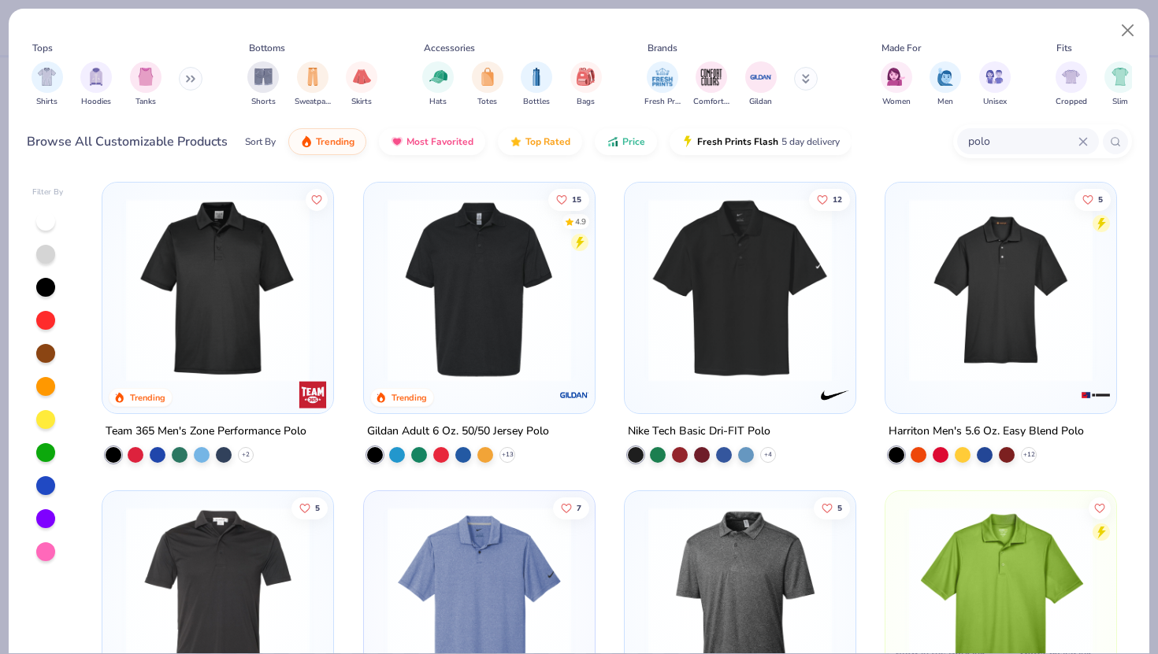
click at [500, 280] on img at bounding box center [479, 290] width 199 height 184
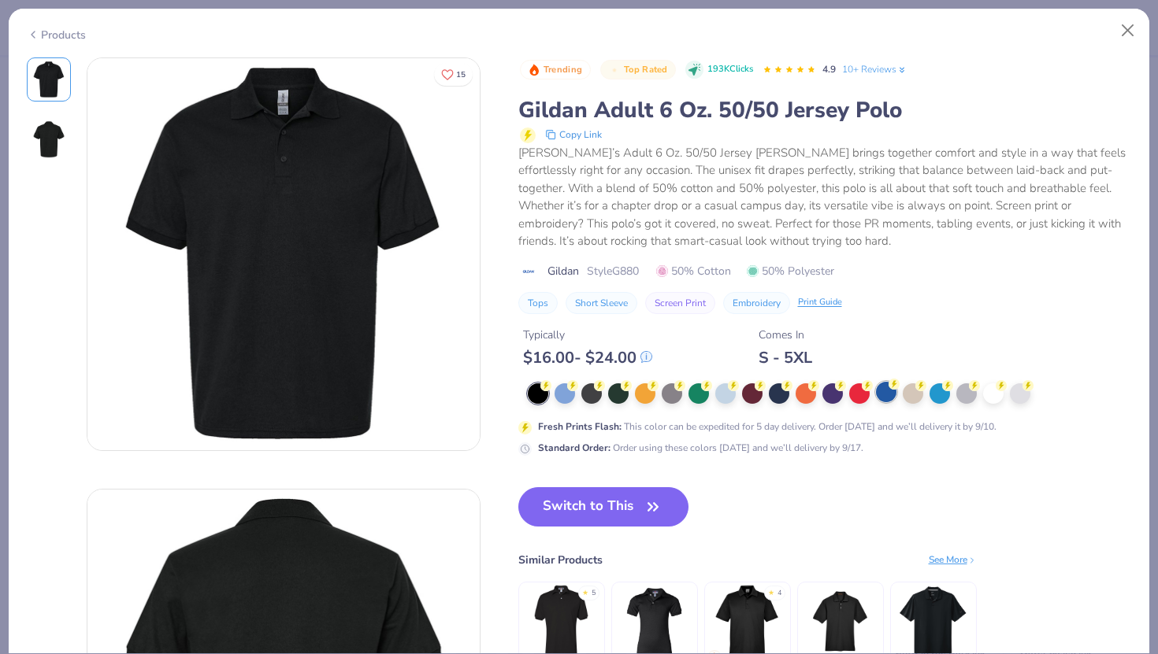
click at [877, 395] on div at bounding box center [886, 392] width 20 height 20
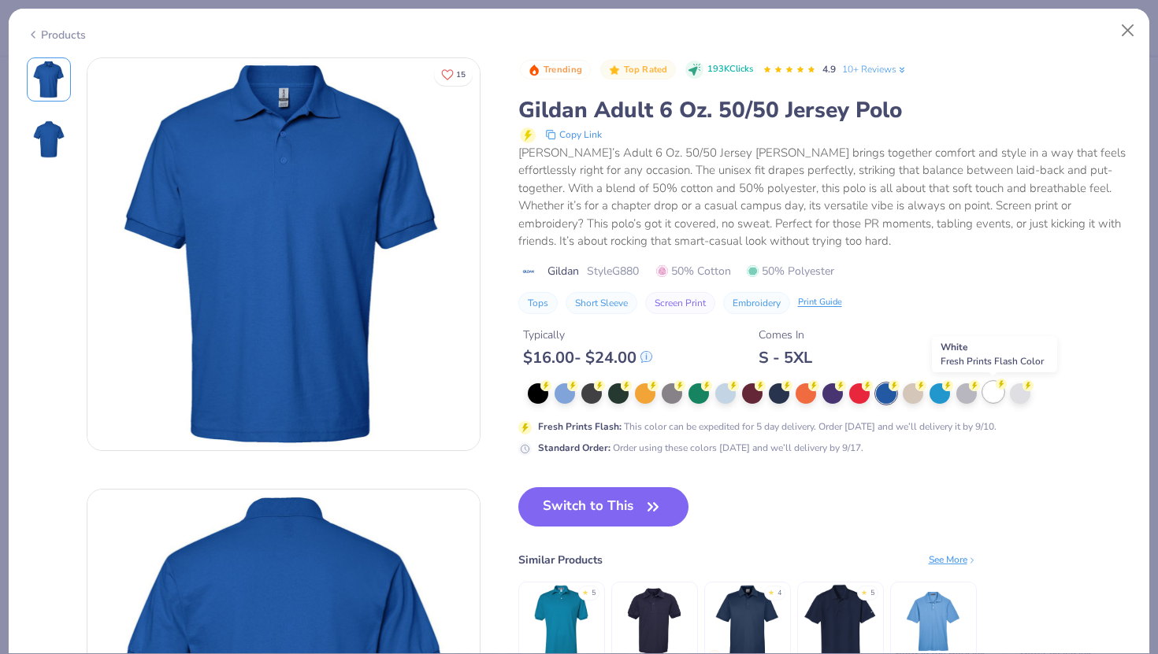
click at [989, 397] on div at bounding box center [993, 392] width 20 height 20
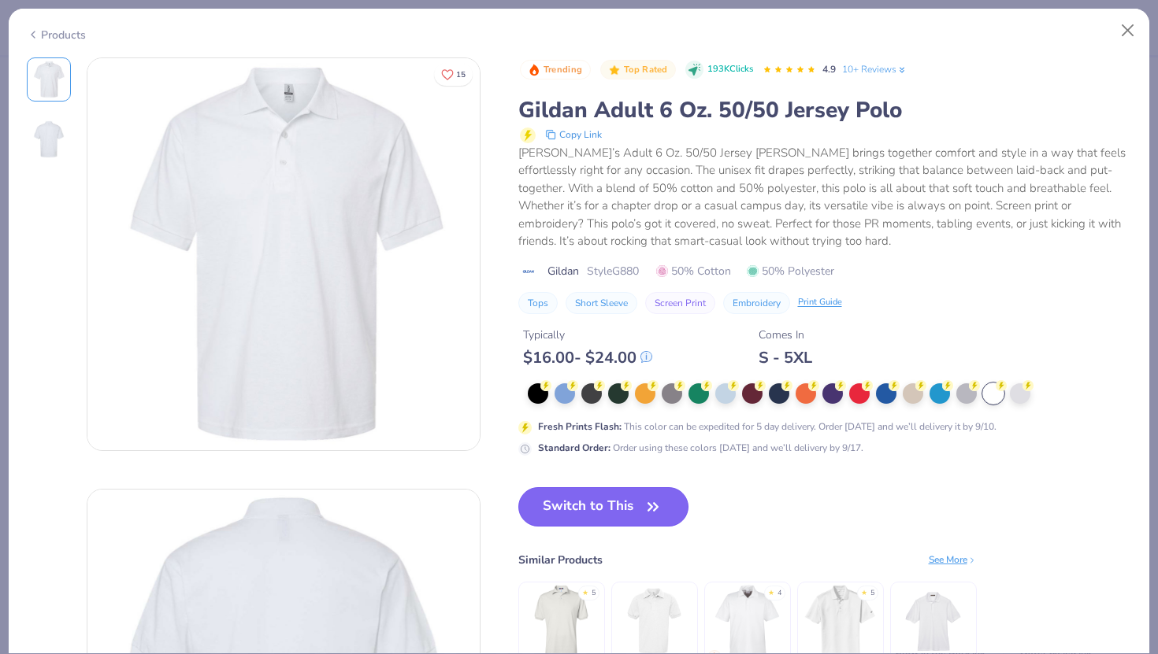
click at [621, 499] on button "Switch to This" at bounding box center [603, 506] width 171 height 39
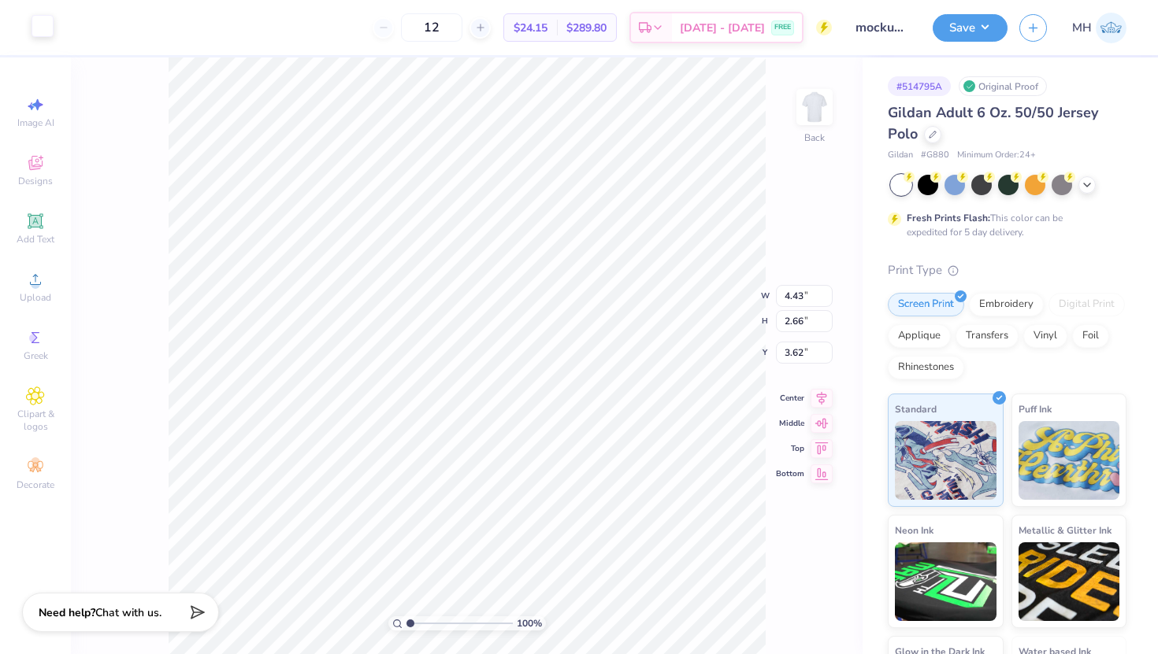
click at [44, 20] on div at bounding box center [43, 26] width 22 height 22
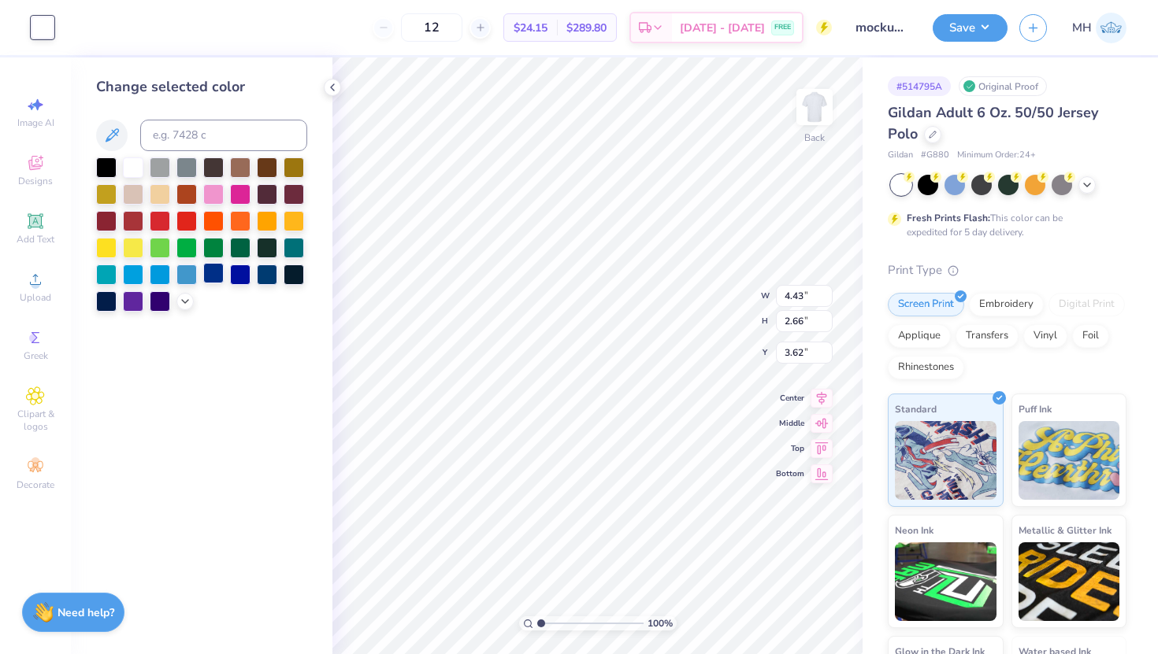
click at [216, 271] on div at bounding box center [213, 273] width 20 height 20
click at [269, 275] on div at bounding box center [267, 273] width 20 height 20
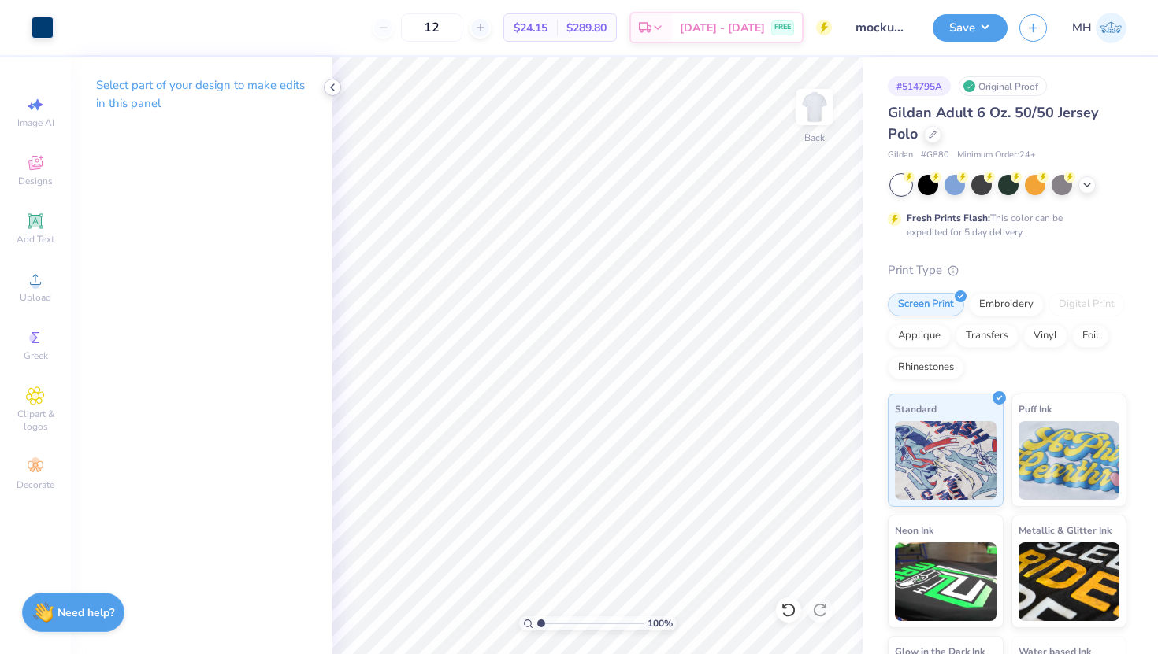
click at [333, 88] on icon at bounding box center [332, 87] width 13 height 13
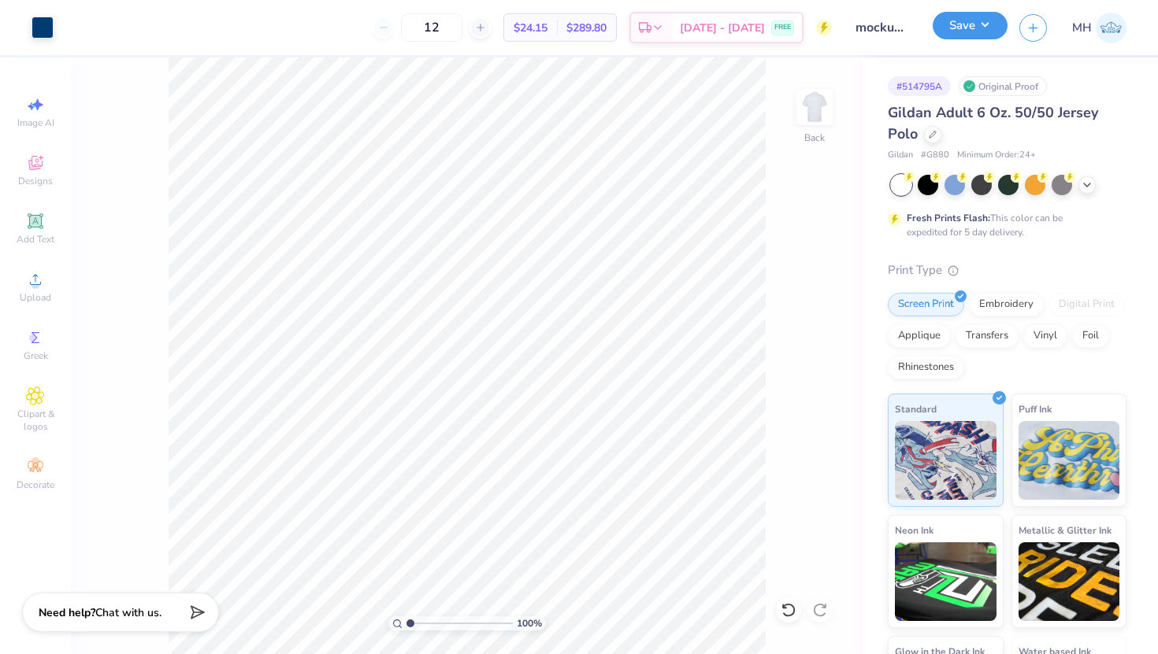
click at [981, 36] on button "Save" at bounding box center [969, 26] width 75 height 28
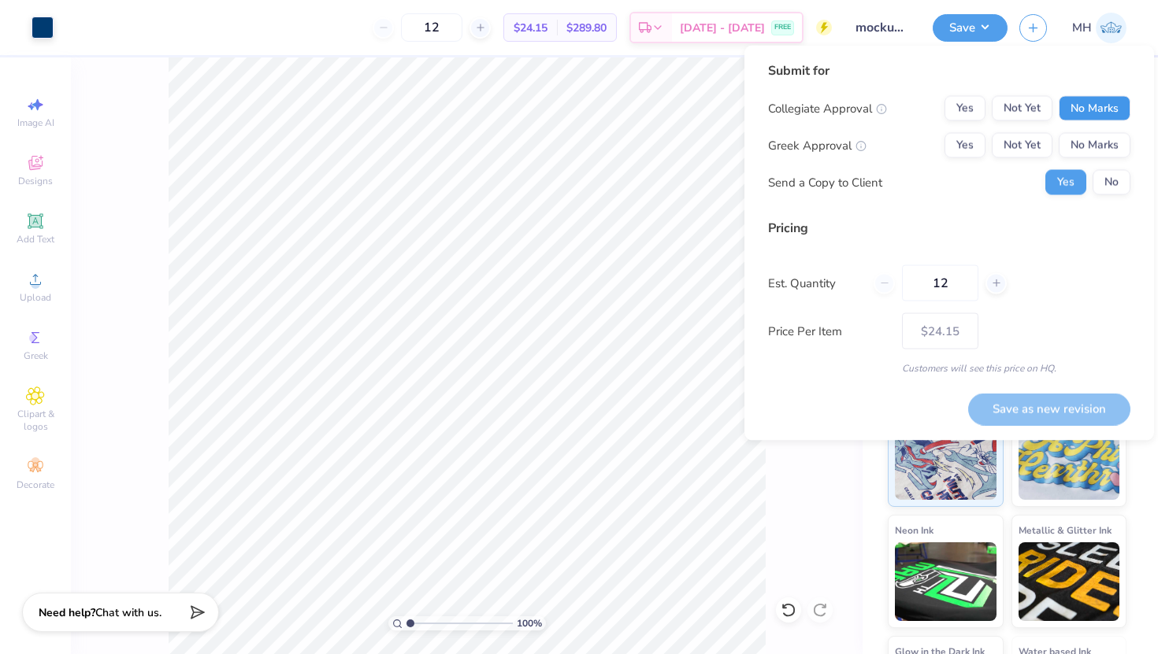
click at [1104, 112] on button "No Marks" at bounding box center [1094, 108] width 72 height 25
click at [1099, 150] on button "No Marks" at bounding box center [1094, 145] width 72 height 25
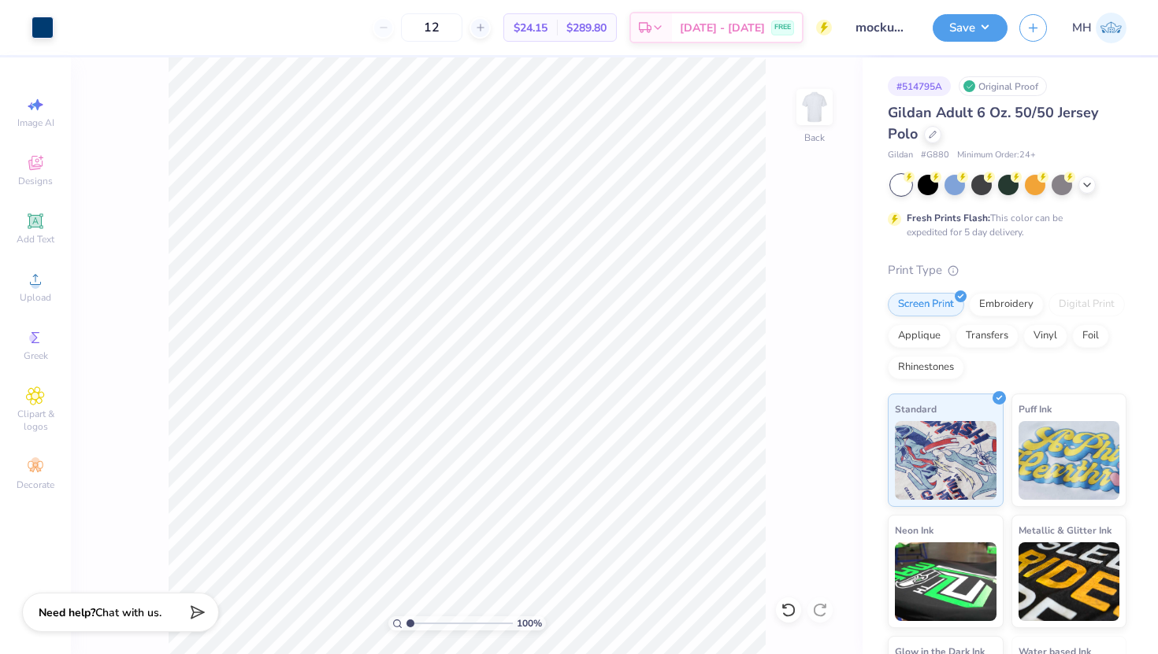
click at [886, 22] on input "mockup student association" at bounding box center [881, 28] width 77 height 32
click at [886, 27] on input "mockup student association" at bounding box center [881, 28] width 77 height 32
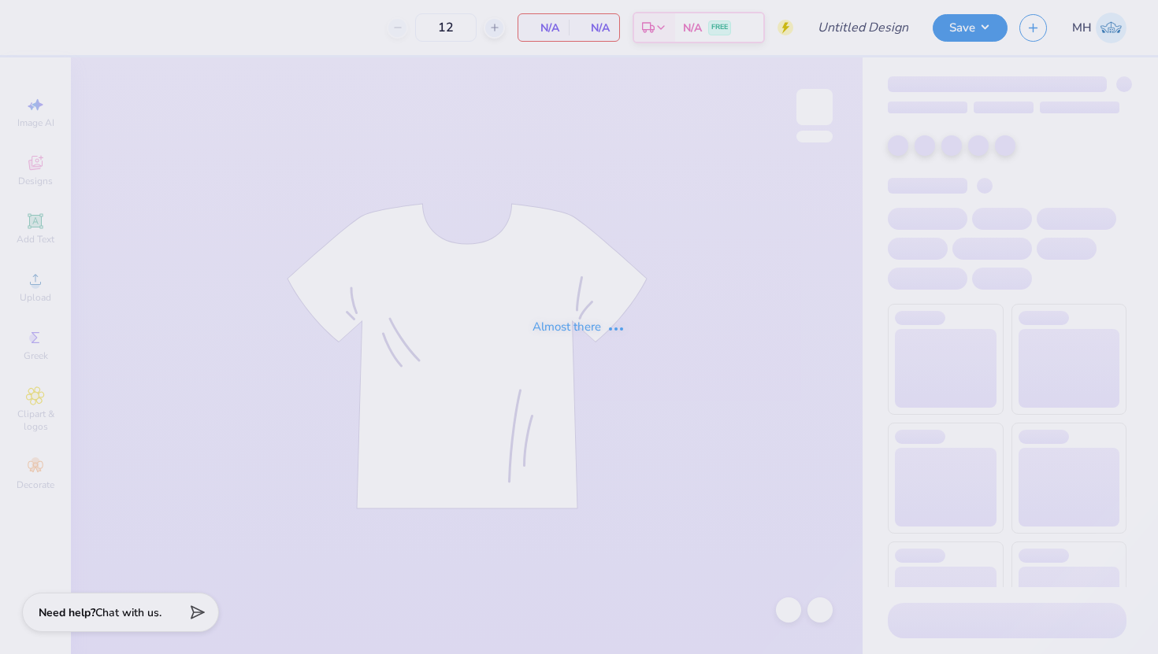
type input "Lax warmup jersey"
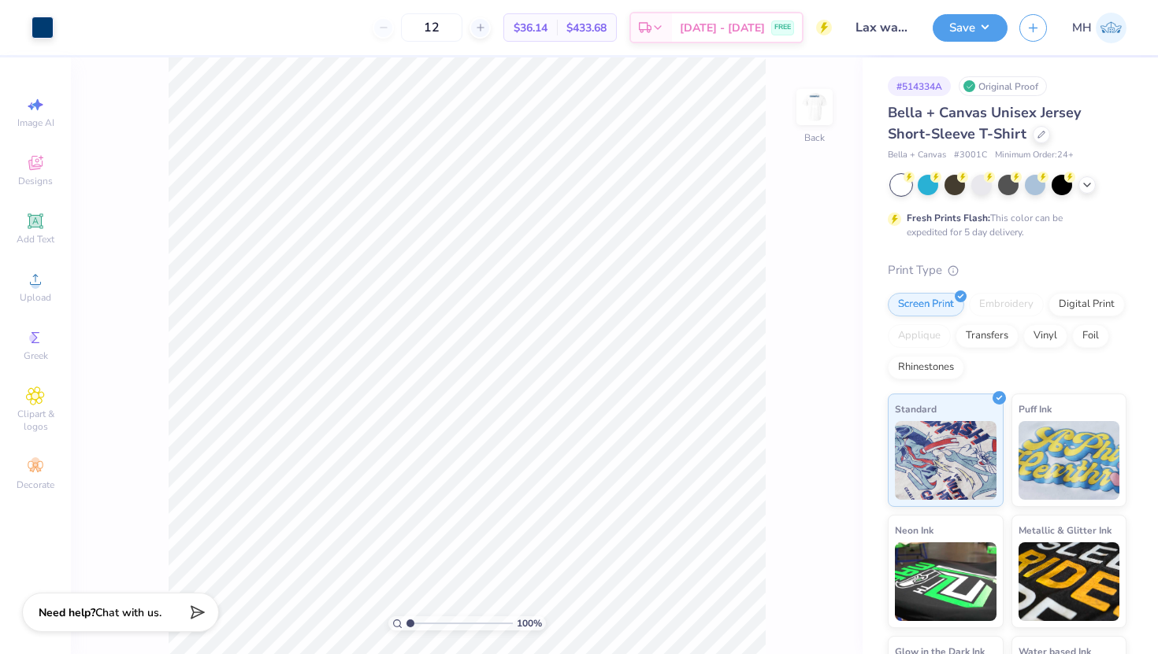
click at [823, 116] on img at bounding box center [815, 107] width 32 height 32
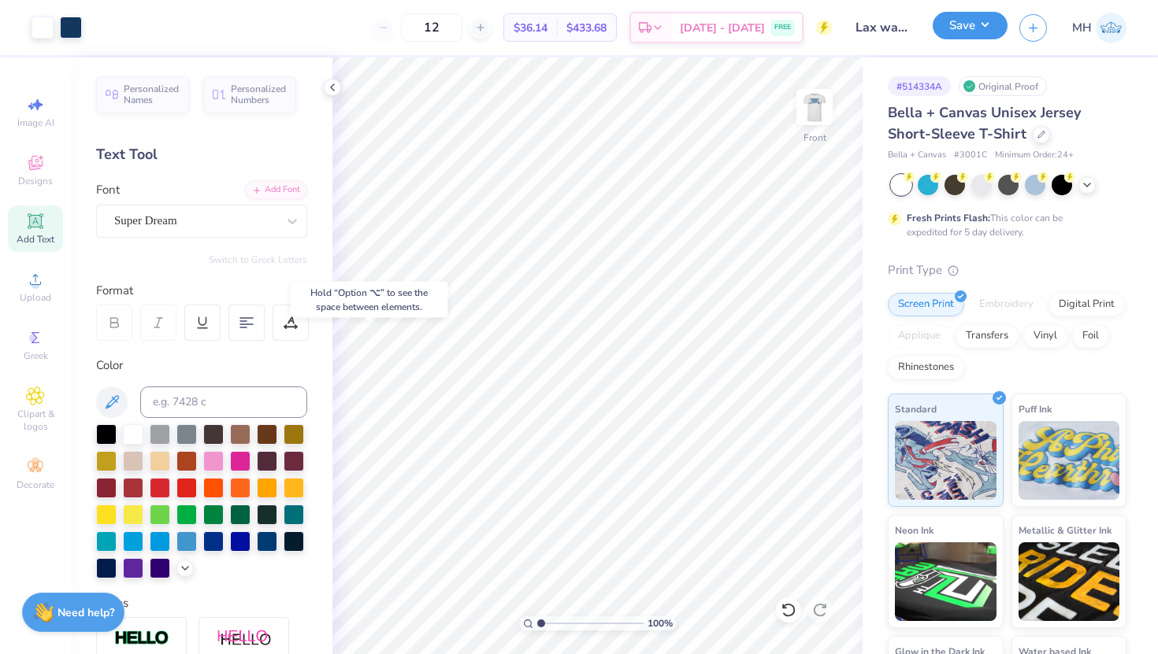
click at [1000, 24] on button "Save" at bounding box center [969, 26] width 75 height 28
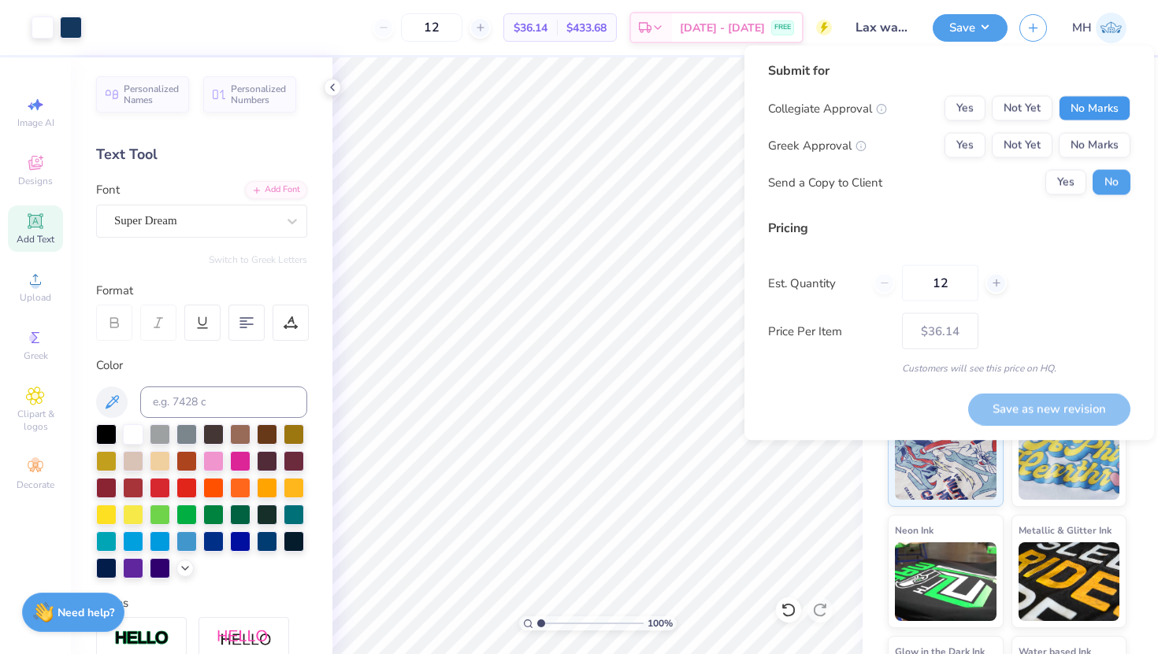
click at [1107, 107] on button "No Marks" at bounding box center [1094, 108] width 72 height 25
click at [1106, 142] on button "No Marks" at bounding box center [1094, 145] width 72 height 25
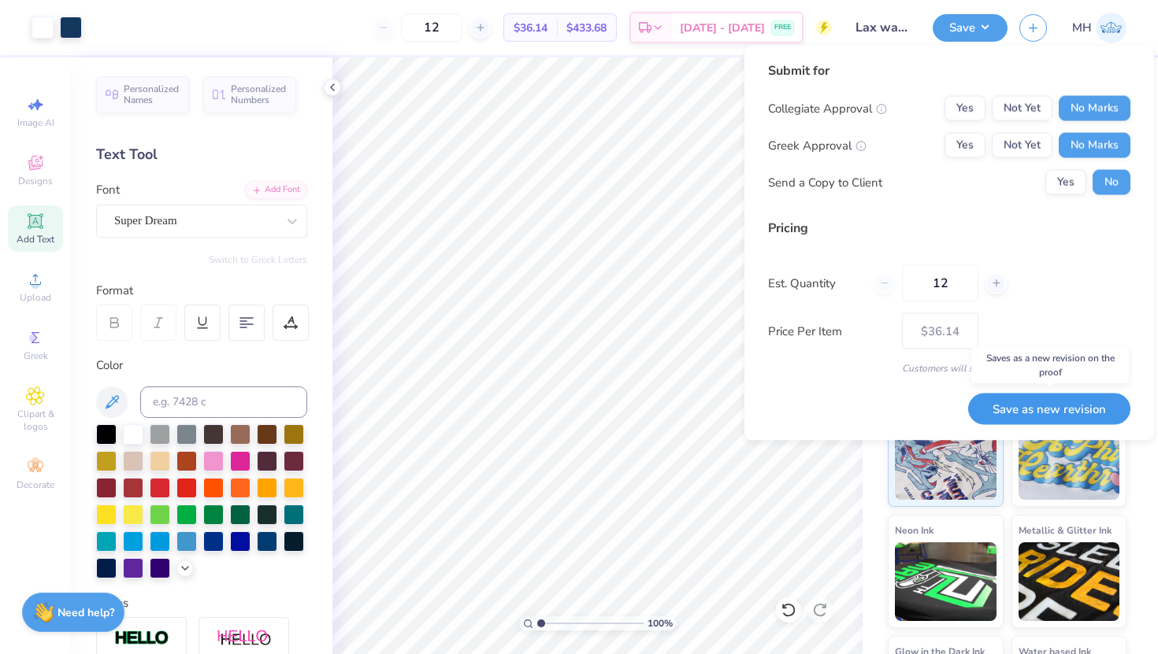
click at [1024, 412] on button "Save as new revision" at bounding box center [1049, 409] width 162 height 32
type input "$36.14"
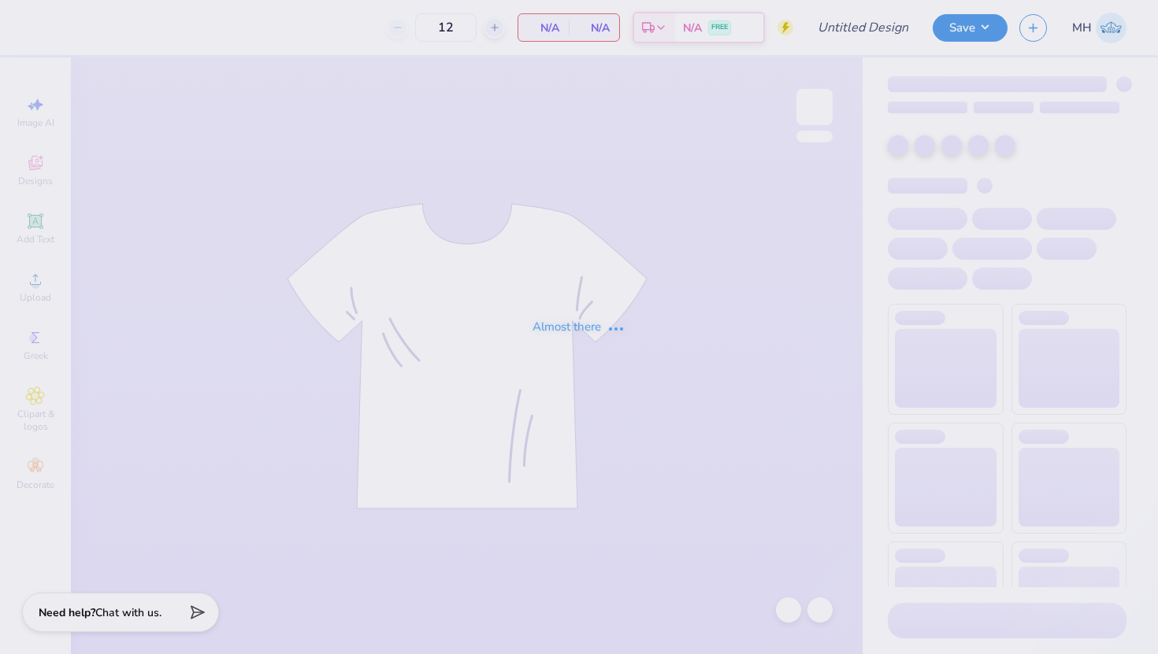
type input "Lax warmup jersey"
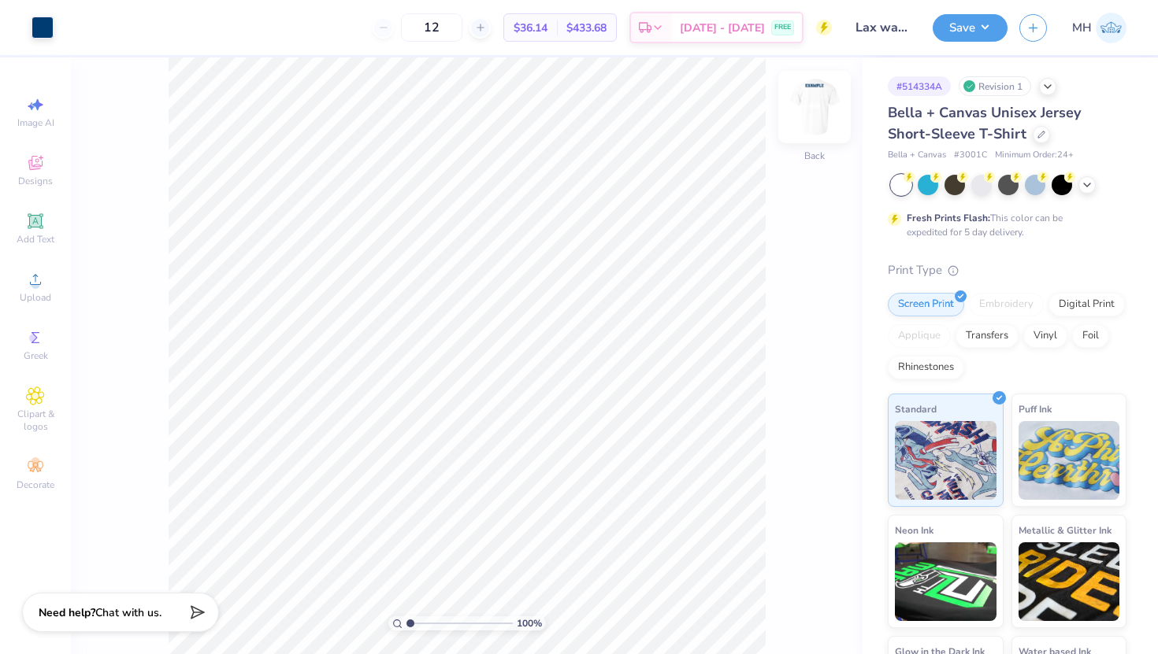
click at [820, 99] on img at bounding box center [814, 107] width 63 height 63
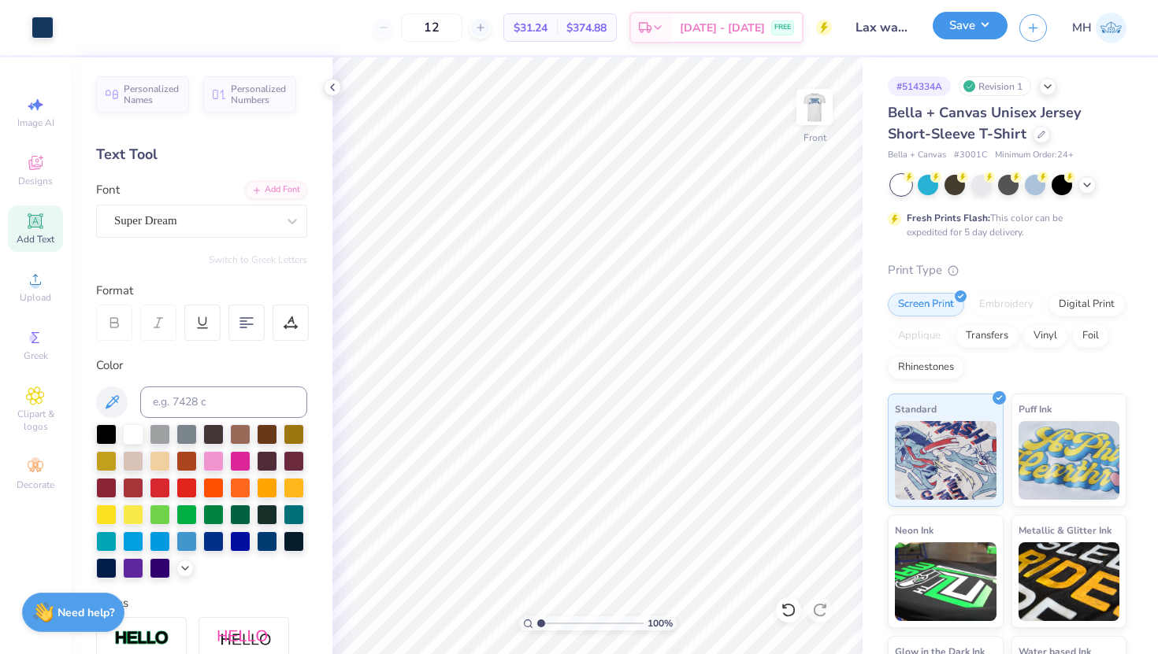
click at [977, 28] on button "Save" at bounding box center [969, 26] width 75 height 28
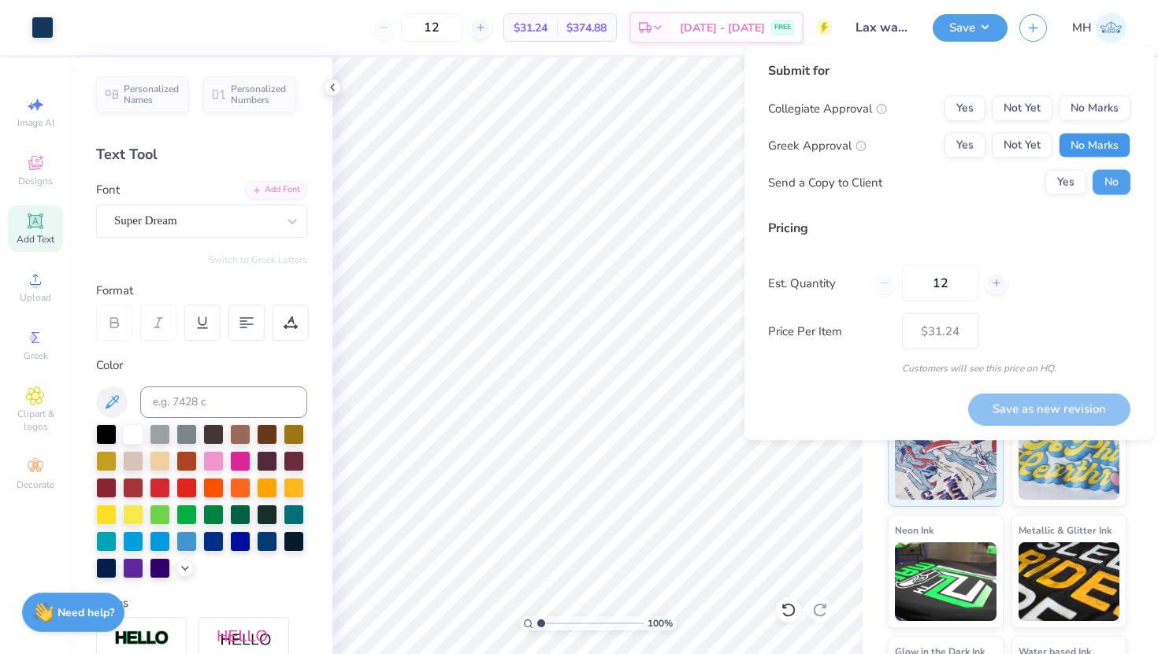
click at [1112, 146] on button "No Marks" at bounding box center [1094, 145] width 72 height 25
click at [1098, 110] on button "No Marks" at bounding box center [1094, 108] width 72 height 25
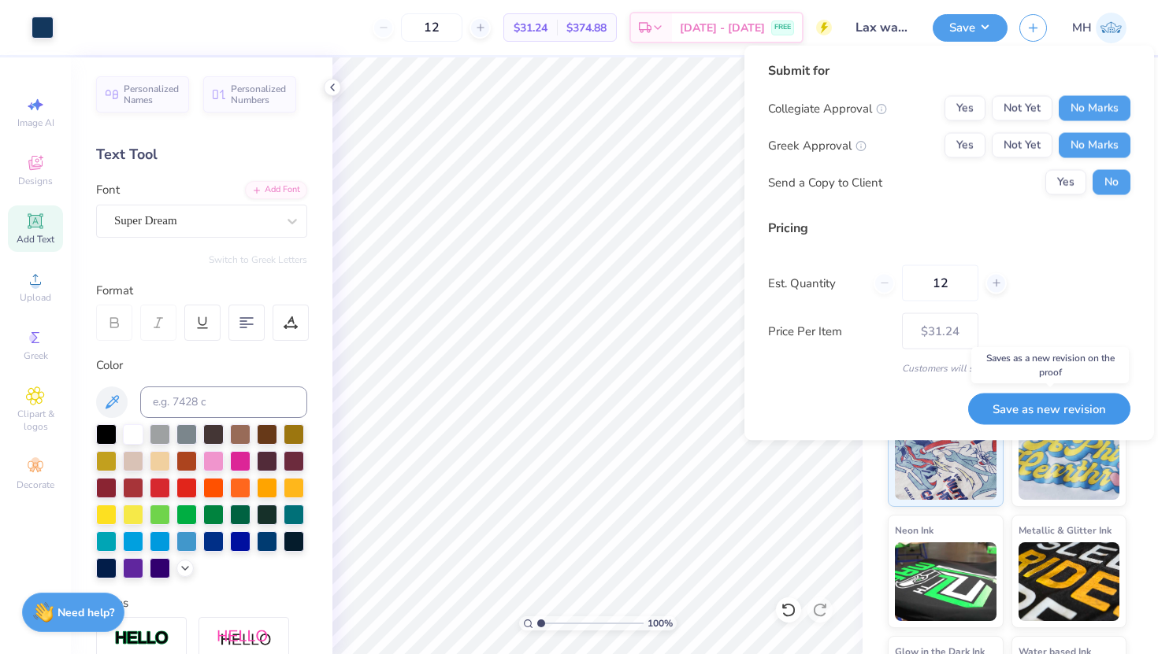
click at [1046, 406] on button "Save as new revision" at bounding box center [1049, 409] width 162 height 32
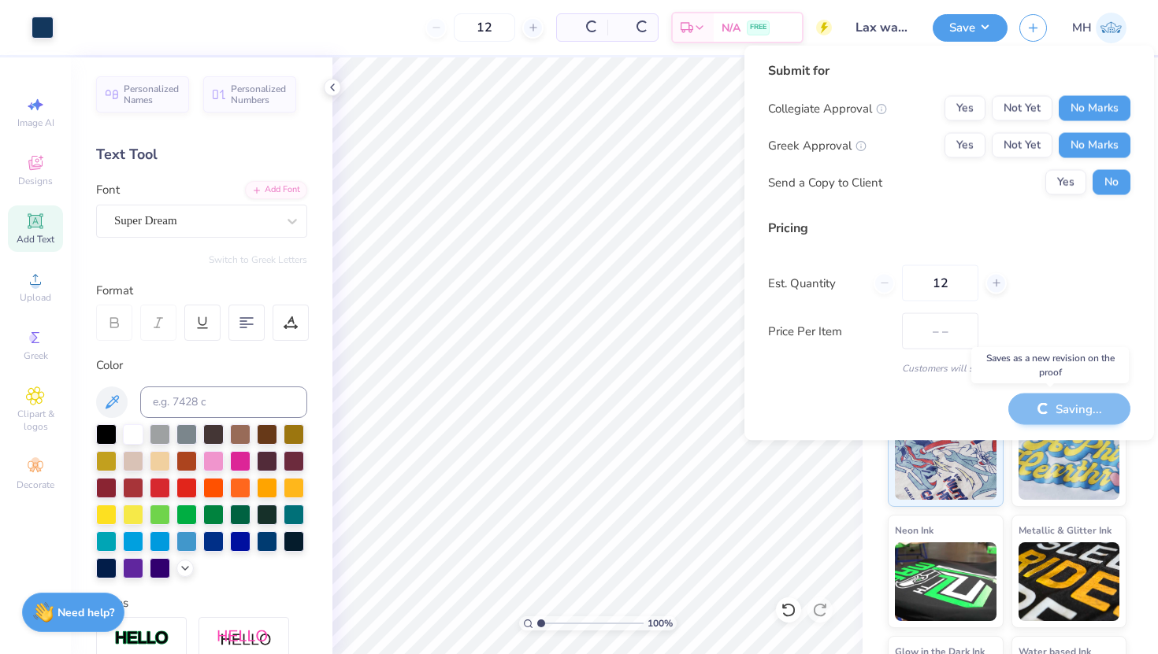
type input "$31.24"
